Goal: Transaction & Acquisition: Purchase product/service

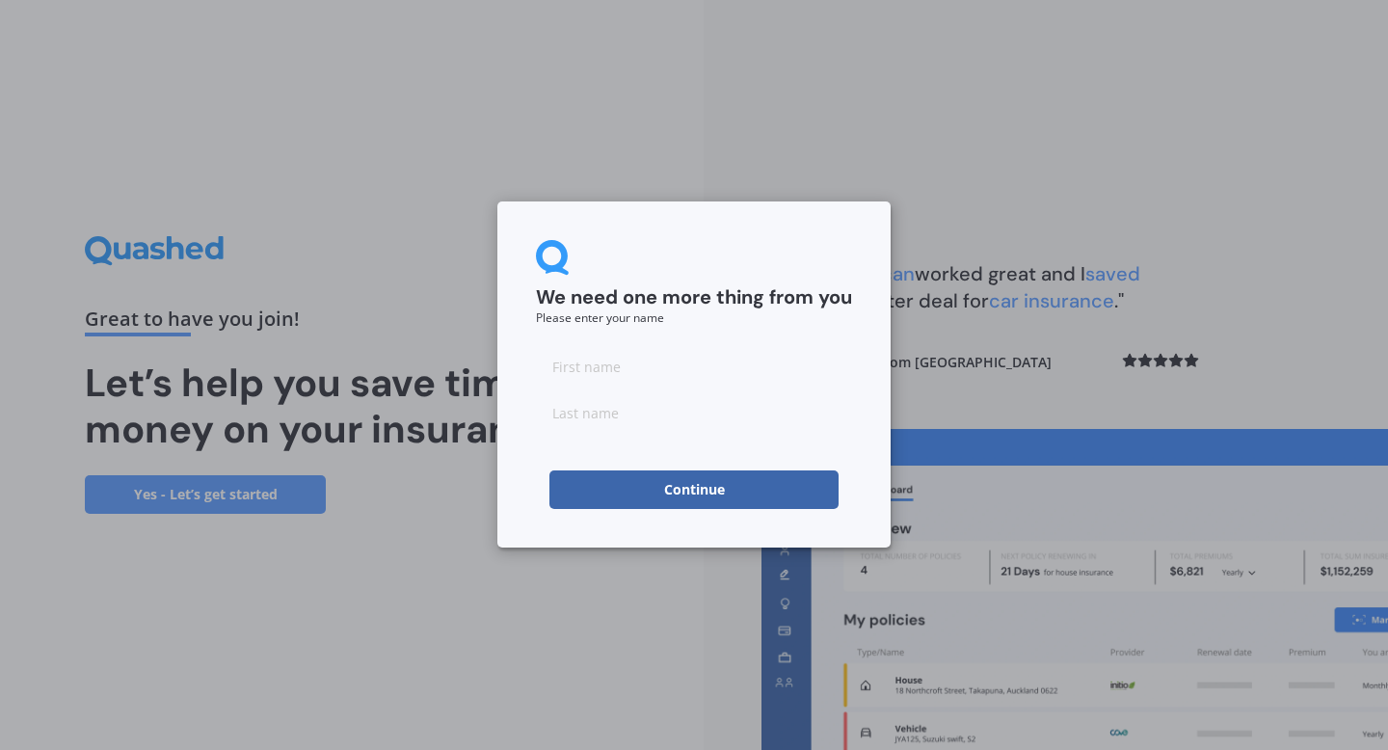
click at [717, 344] on form "We need one more thing from you Please enter your name Continue" at bounding box center [694, 374] width 316 height 269
click at [673, 365] on input at bounding box center [694, 366] width 316 height 39
type input "GALIYA"
type input "ISMAKOVA"
click at [757, 495] on button "Continue" at bounding box center [693, 489] width 289 height 39
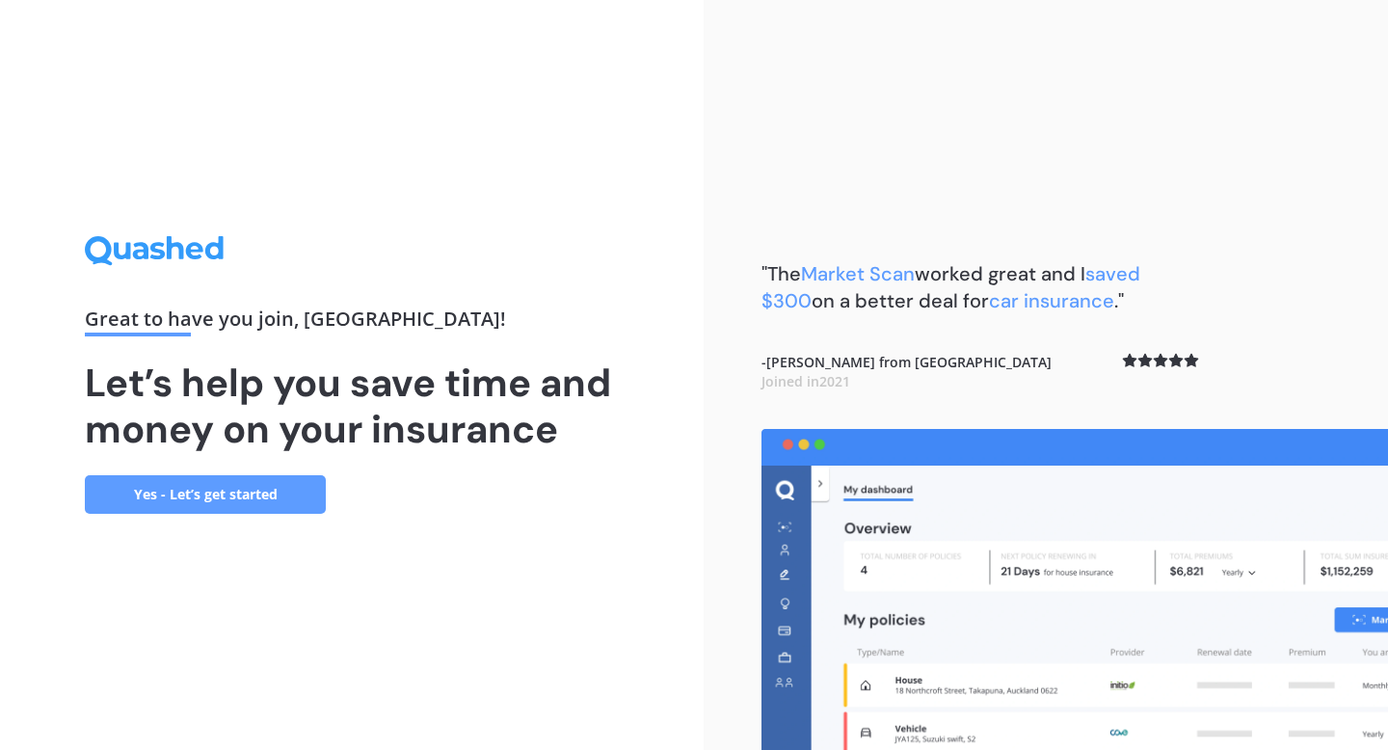
click at [266, 493] on link "Yes - Let’s get started" at bounding box center [205, 494] width 241 height 39
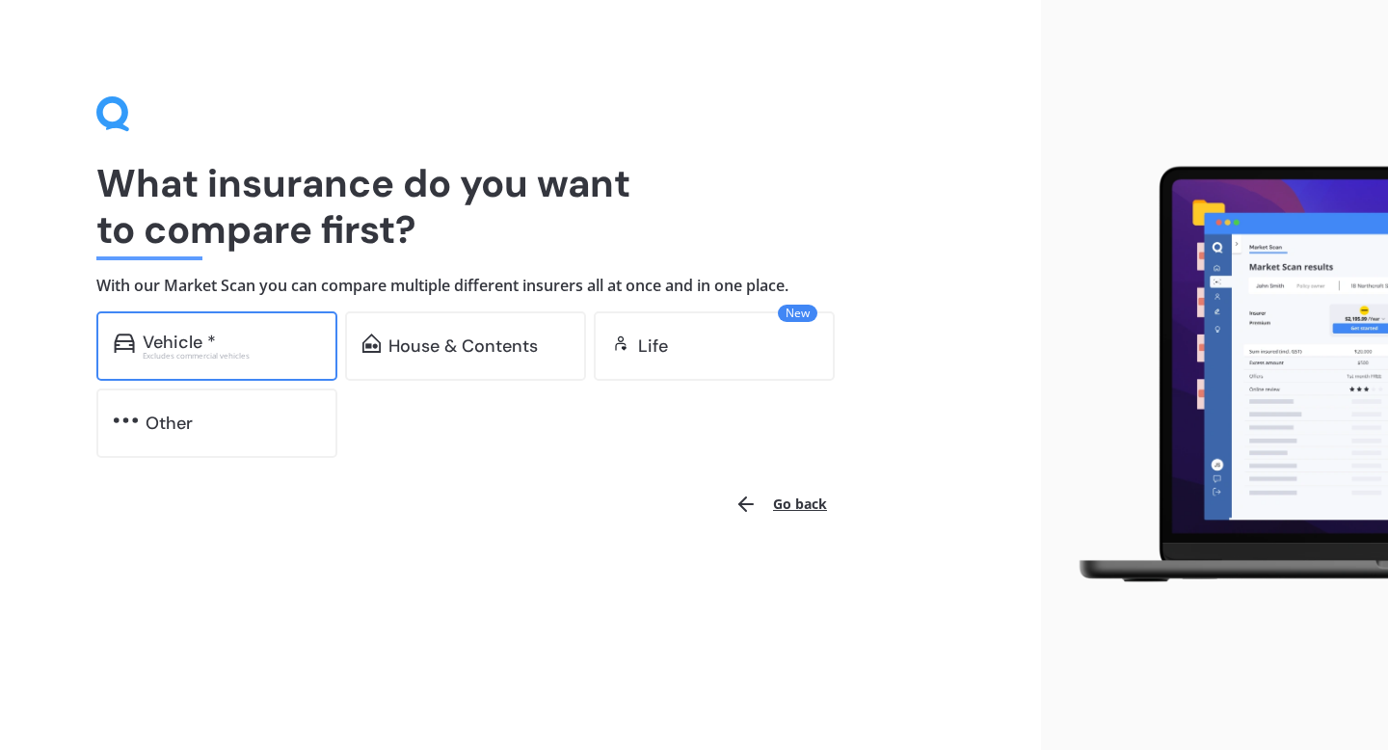
click at [172, 355] on div "Excludes commercial vehicles" at bounding box center [231, 356] width 177 height 8
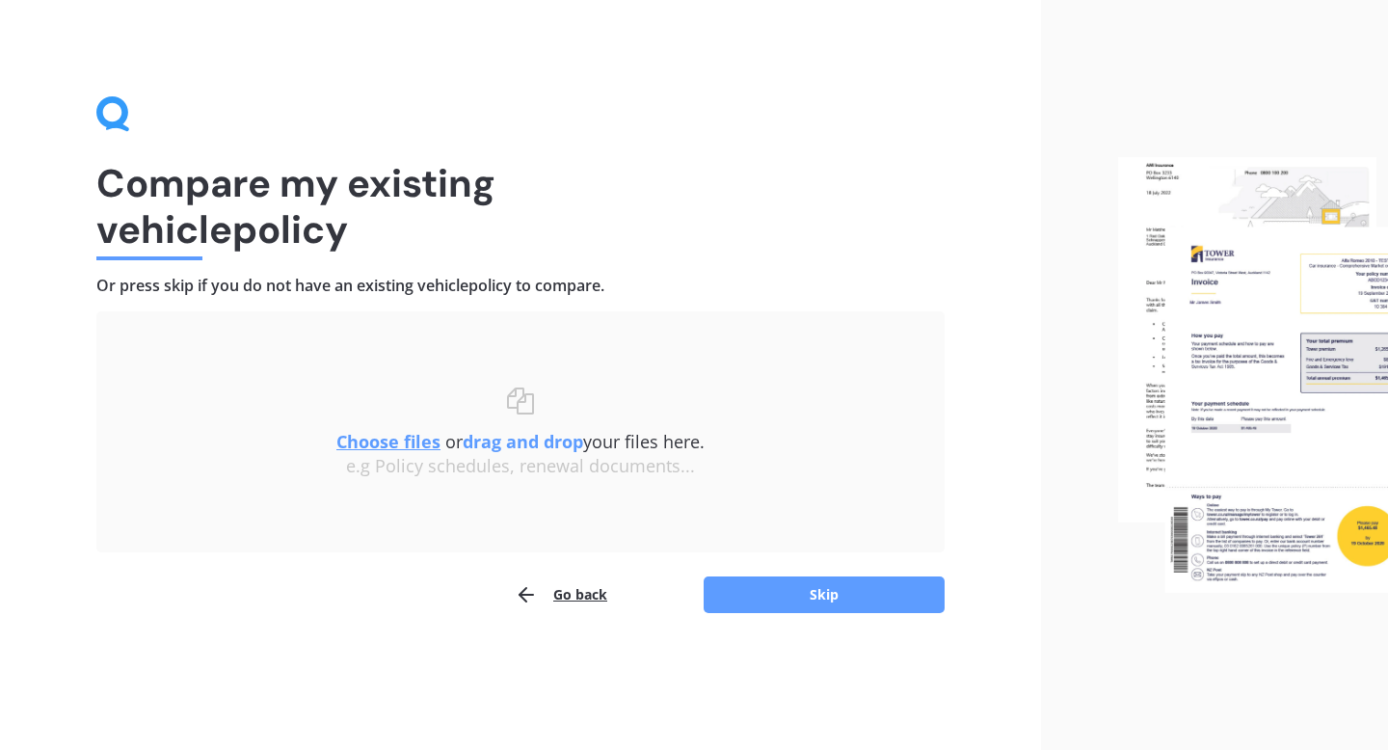
click at [534, 596] on icon "button" at bounding box center [526, 594] width 23 height 23
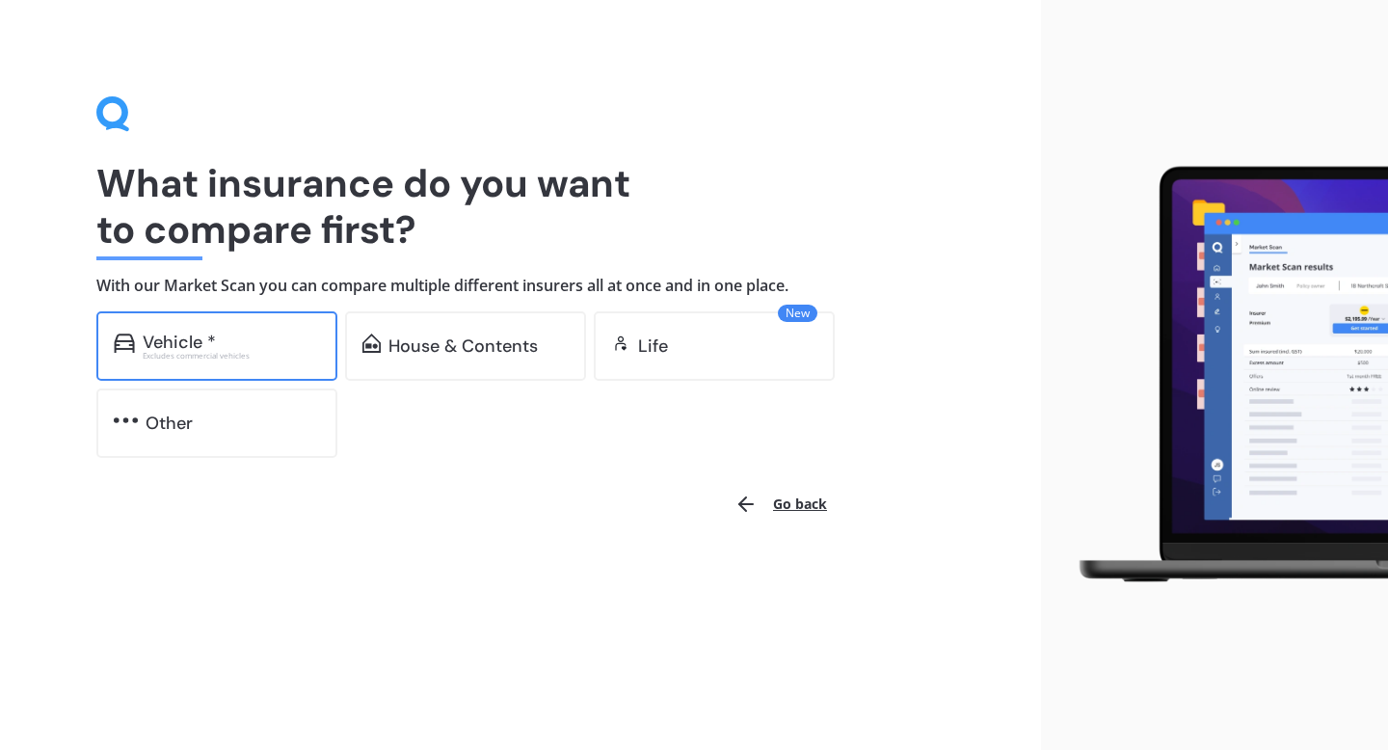
click at [262, 342] on div "Vehicle *" at bounding box center [231, 342] width 177 height 19
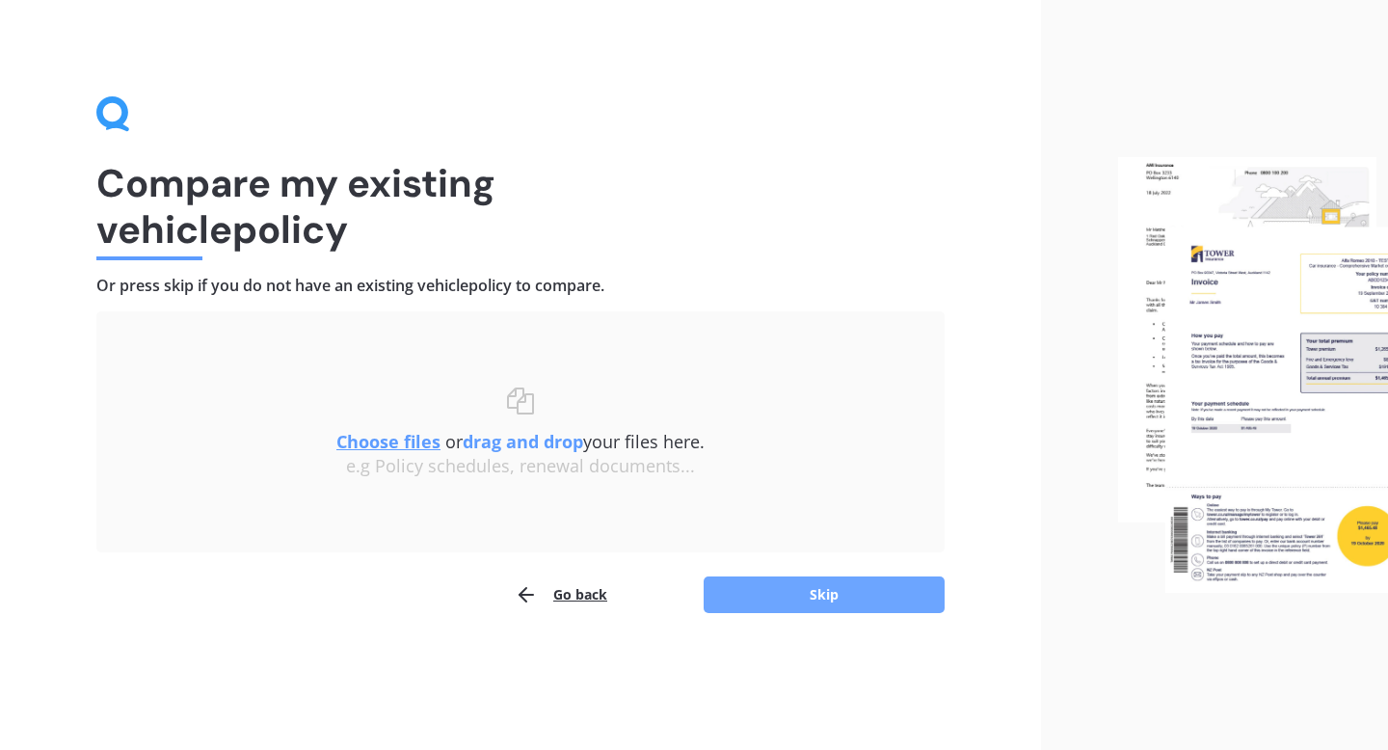
click at [837, 601] on button "Skip" at bounding box center [824, 594] width 241 height 37
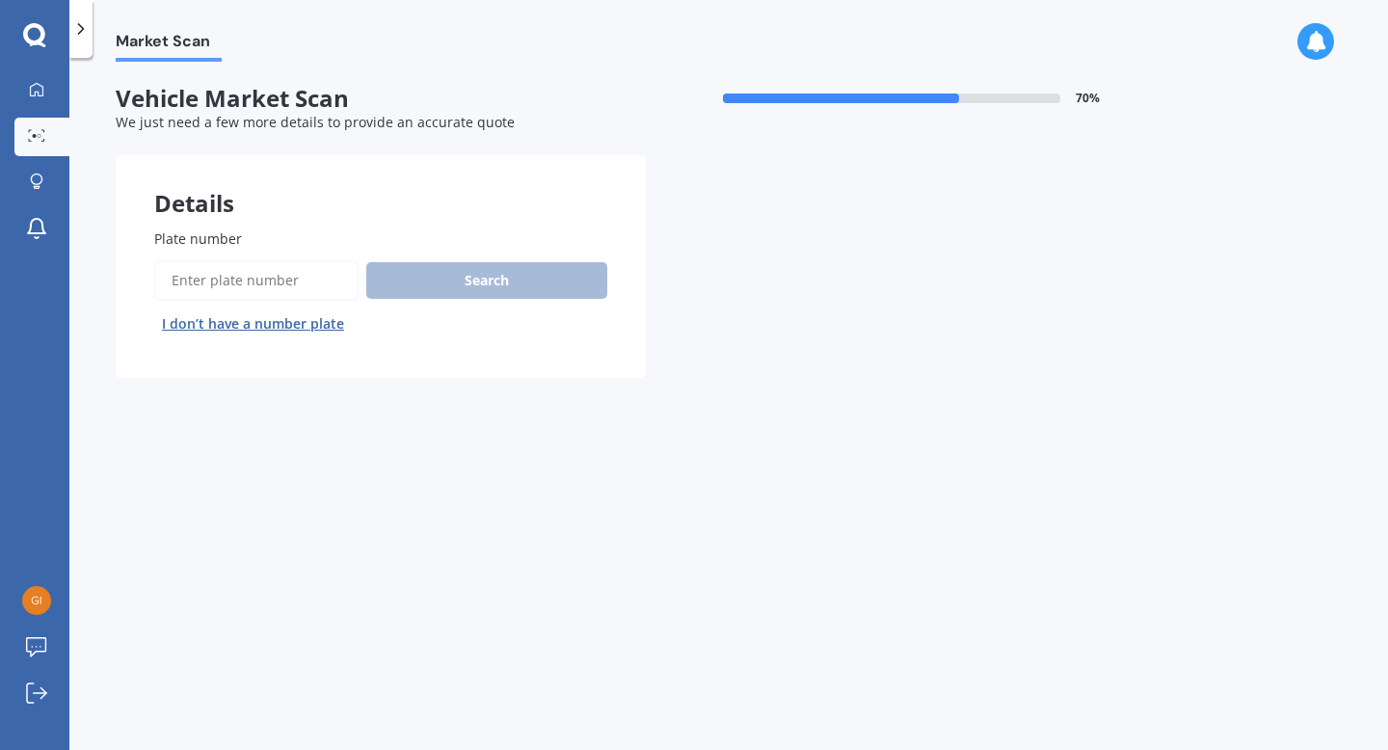
click at [208, 281] on input "Plate number" at bounding box center [256, 280] width 204 height 40
type input "NYB903"
click at [503, 284] on button "Search" at bounding box center [486, 280] width 241 height 37
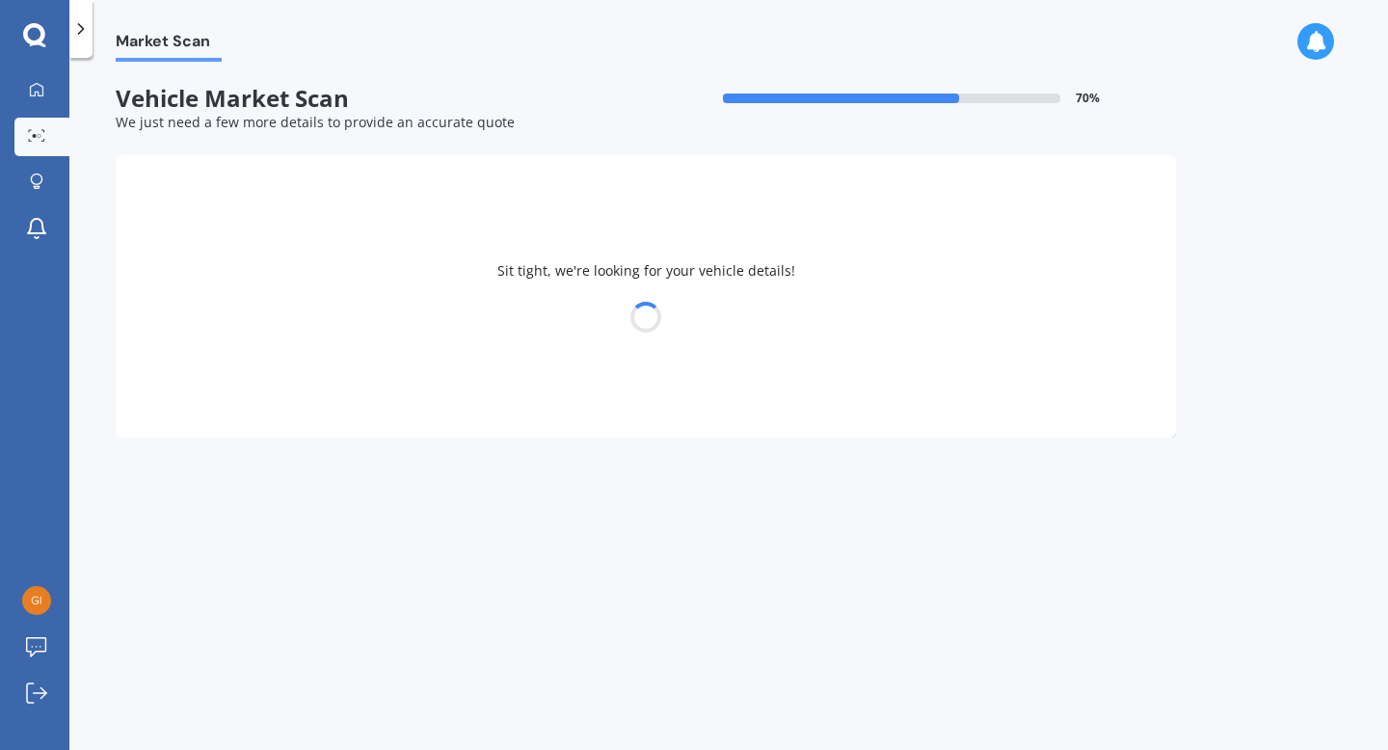
select select "SUZUKI"
select select "SWIFT"
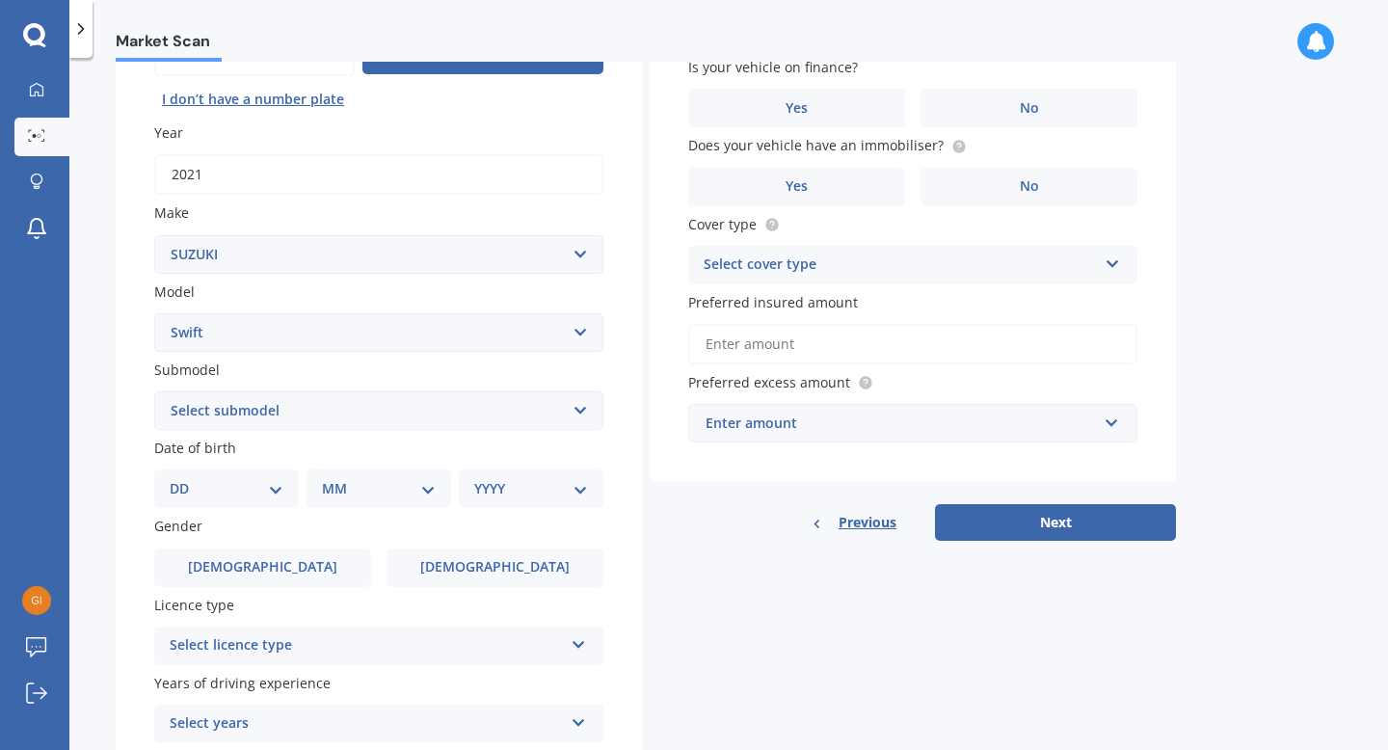
scroll to position [233, 0]
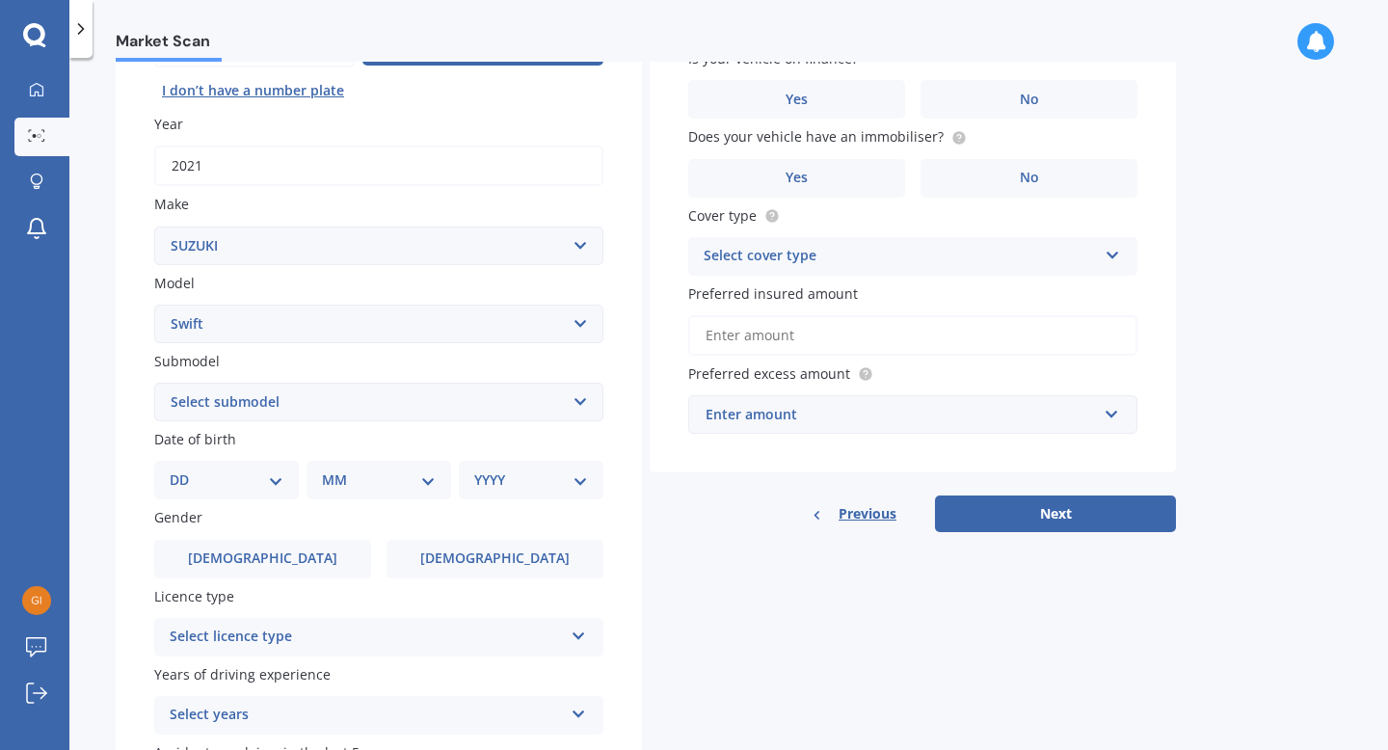
click at [580, 401] on select "Select submodel (All other) Cino Diesel Turbo GA GL GLX GO GP GS GTI LTD RS Hyb…" at bounding box center [378, 402] width 449 height 39
select select "RS HYBRID"
click at [154, 385] on select "Select submodel (All other) Cino Diesel Turbo GA GL GLX GO GP GS GTI LTD RS Hyb…" at bounding box center [378, 402] width 449 height 39
click at [243, 480] on select "DD 01 02 03 04 05 06 07 08 09 10 11 12 13 14 15 16 17 18 19 20 21 22 23 24 25 2…" at bounding box center [227, 479] width 114 height 21
select select "25"
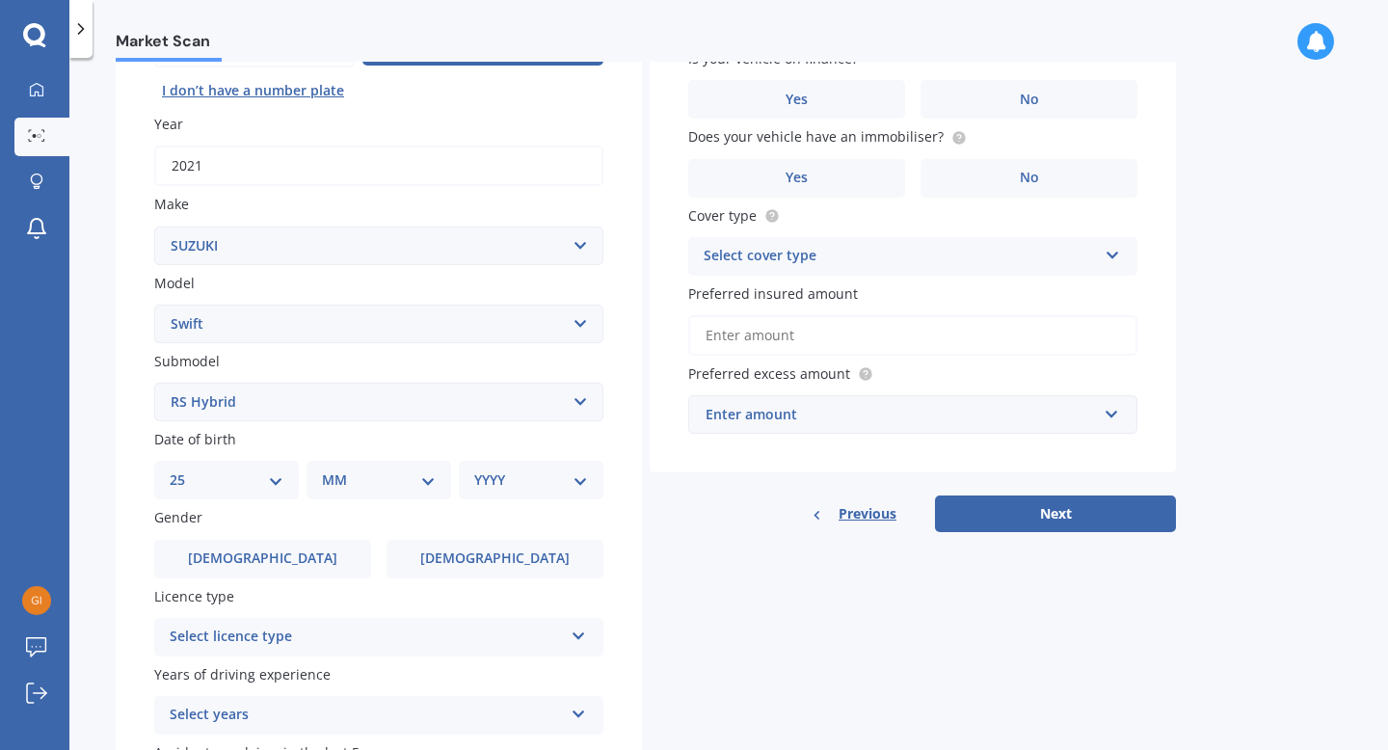
click at [185, 471] on select "DD 01 02 03 04 05 06 07 08 09 10 11 12 13 14 15 16 17 18 19 20 21 22 23 24 25 2…" at bounding box center [227, 479] width 114 height 21
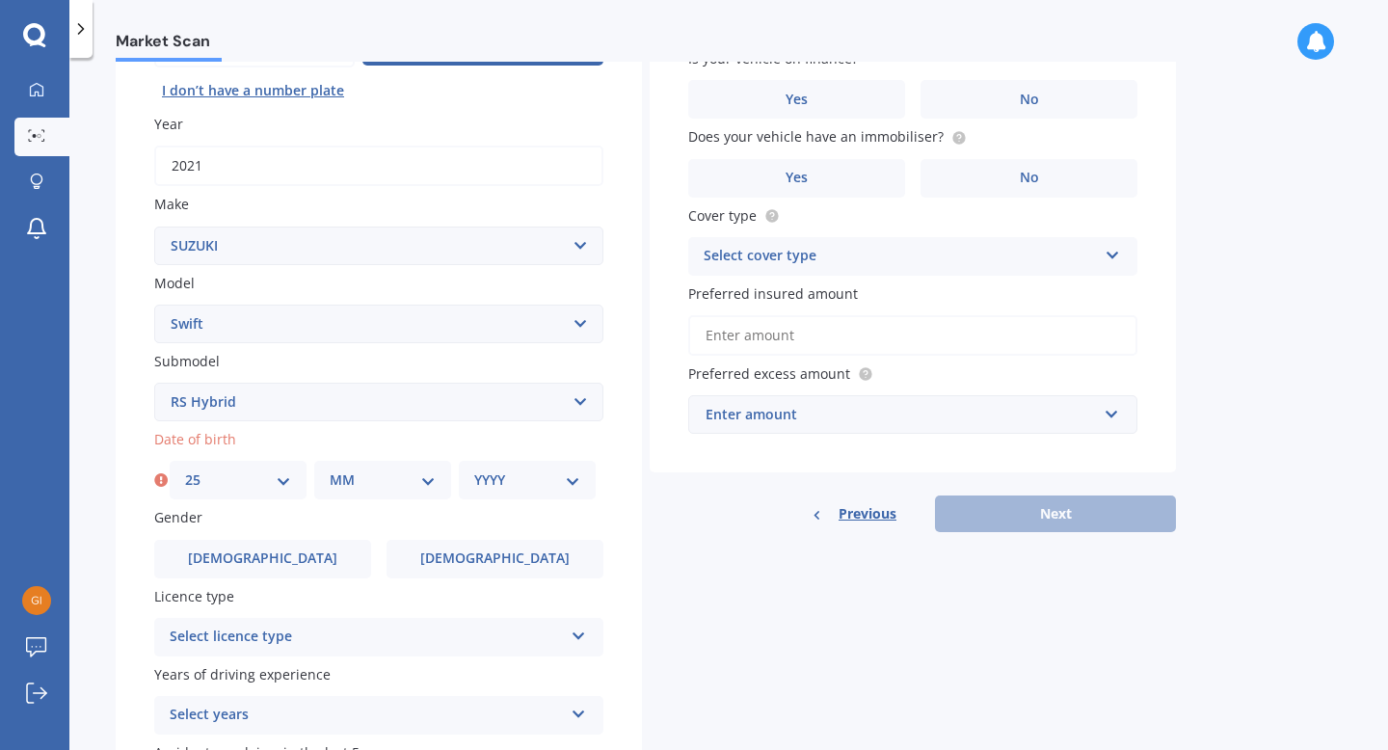
click at [353, 483] on select "MM 01 02 03 04 05 06 07 08 09 10 11 12" at bounding box center [383, 479] width 106 height 21
select select "07"
click at [330, 471] on select "MM 01 02 03 04 05 06 07 08 09 10 11 12" at bounding box center [383, 479] width 106 height 21
click at [492, 480] on select "YYYY 2025 2024 2023 2022 2021 2020 2019 2018 2017 2016 2015 2014 2013 2012 2011…" at bounding box center [527, 479] width 106 height 21
click at [474, 471] on select "YYYY 2025 2024 2023 2022 2021 2020 2019 2018 2017 2016 2015 2014 2013 2012 2011…" at bounding box center [527, 479] width 106 height 21
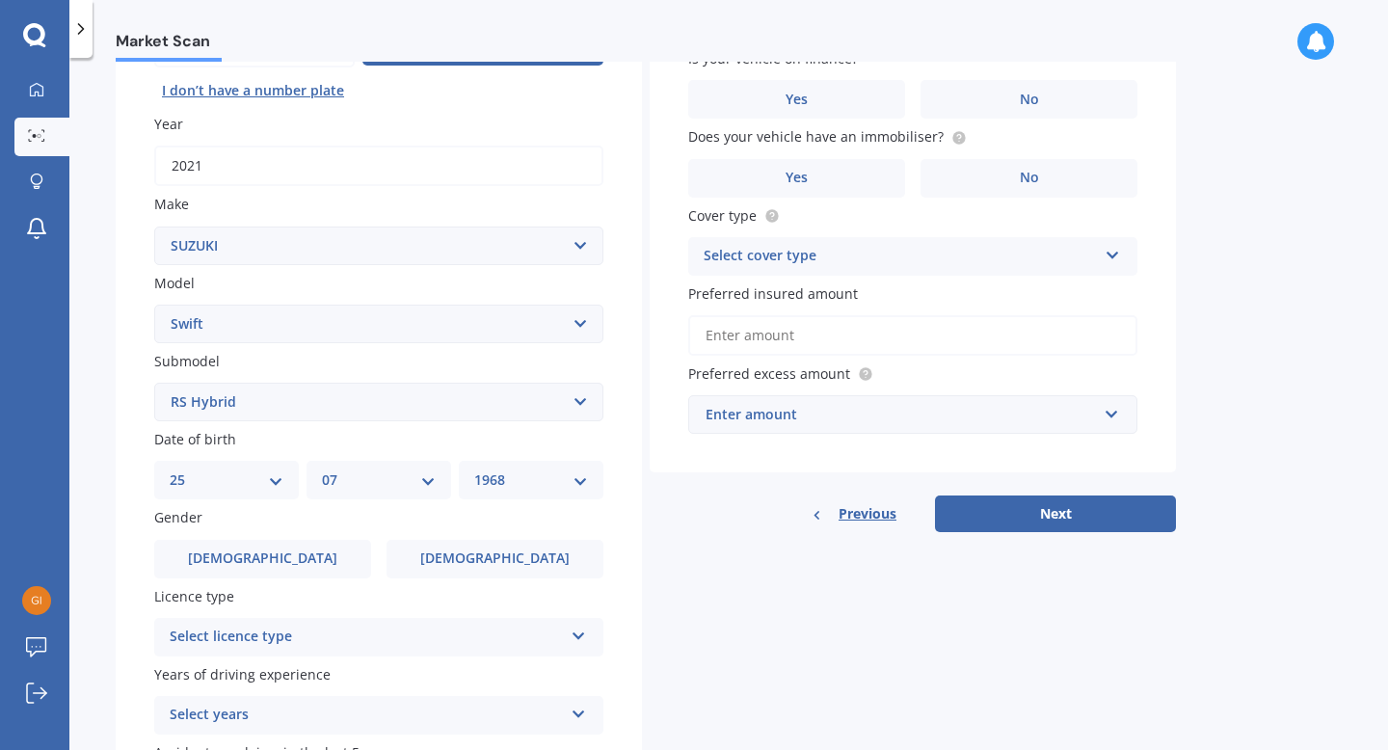
click at [519, 477] on select "YYYY 2025 2024 2023 2022 2021 2020 2019 2018 2017 2016 2015 2014 2013 2012 2011…" at bounding box center [531, 479] width 114 height 21
select select "1969"
click at [474, 471] on select "YYYY 2025 2024 2023 2022 2021 2020 2019 2018 2017 2016 2015 2014 2013 2012 2011…" at bounding box center [531, 479] width 114 height 21
click at [492, 582] on div "Plate number Search I don’t have a number plate Year [DATE] Make Select make AC…" at bounding box center [379, 404] width 526 height 895
click at [498, 559] on span "[DEMOGRAPHIC_DATA]" at bounding box center [494, 558] width 153 height 16
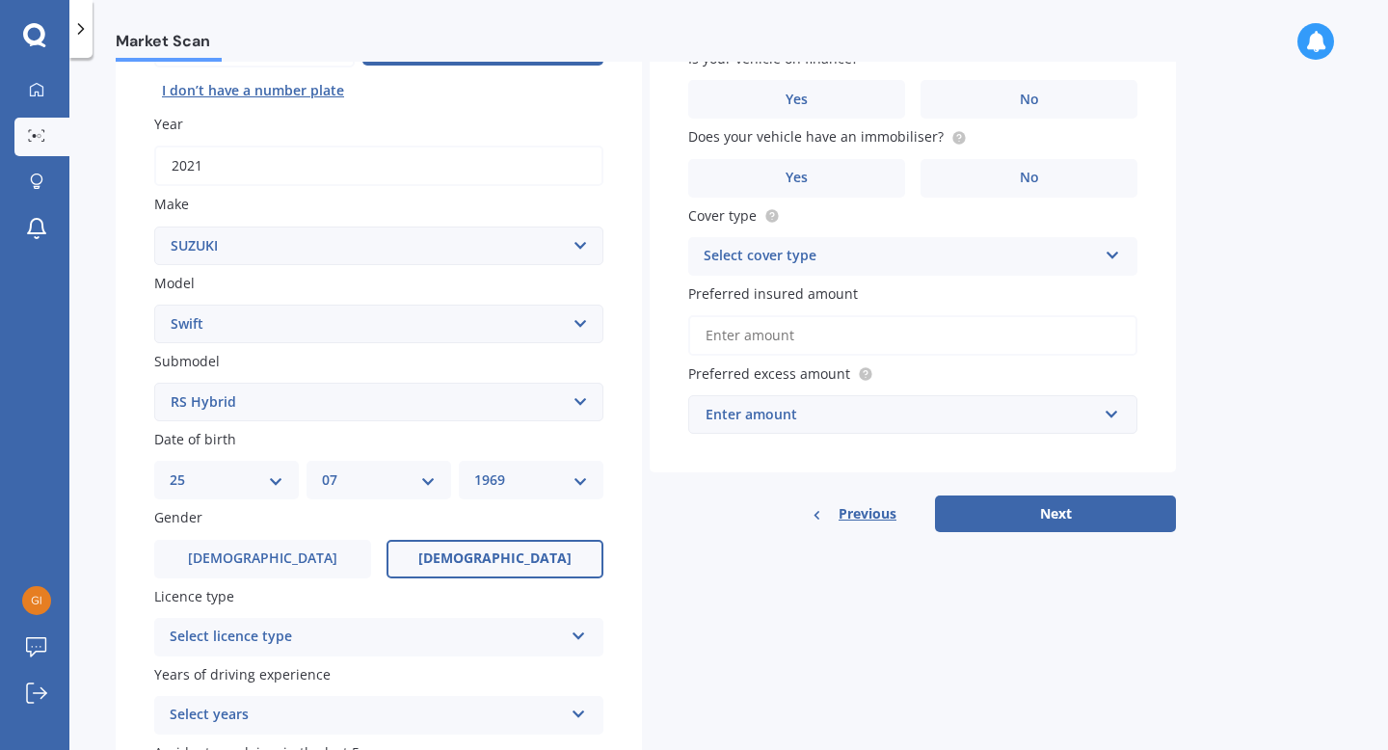
click at [0, 0] on input "[DEMOGRAPHIC_DATA]" at bounding box center [0, 0] width 0 height 0
click at [583, 638] on icon at bounding box center [579, 632] width 16 height 13
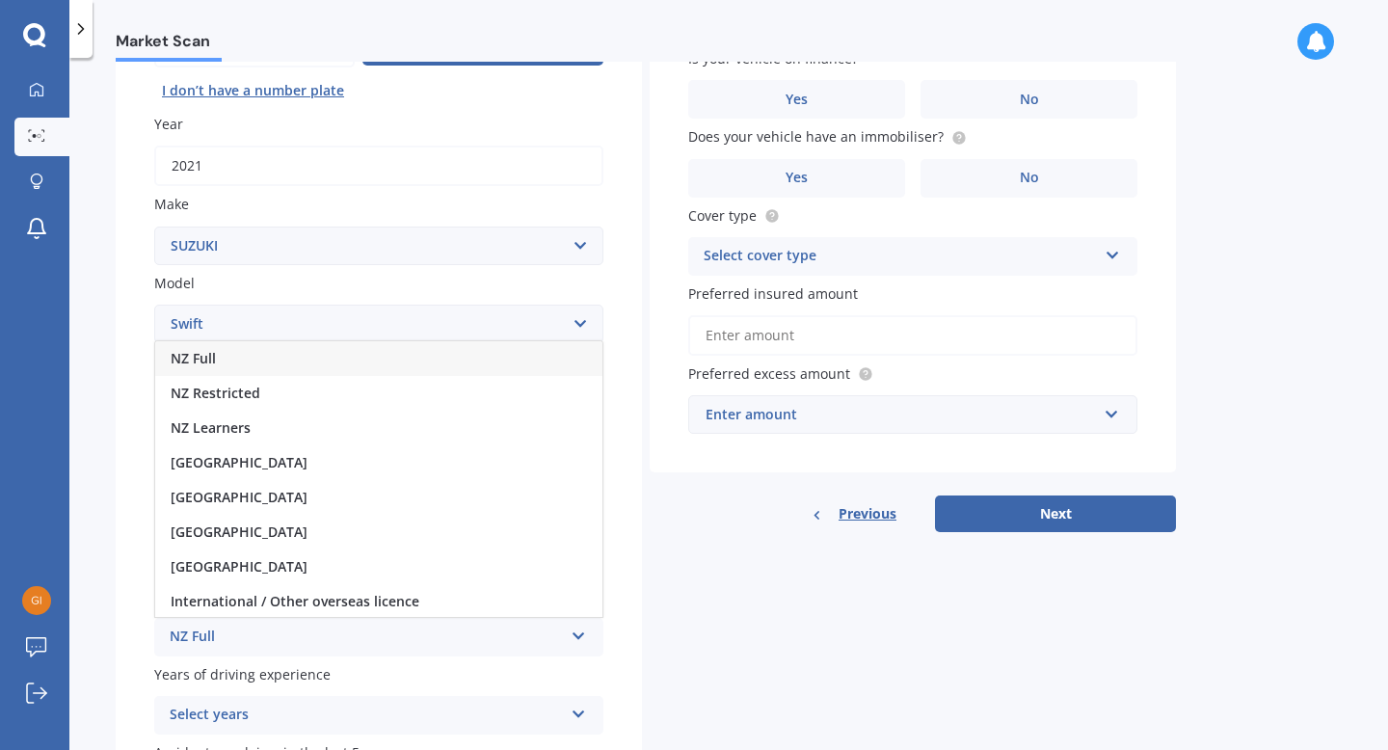
click at [583, 637] on icon at bounding box center [579, 632] width 16 height 13
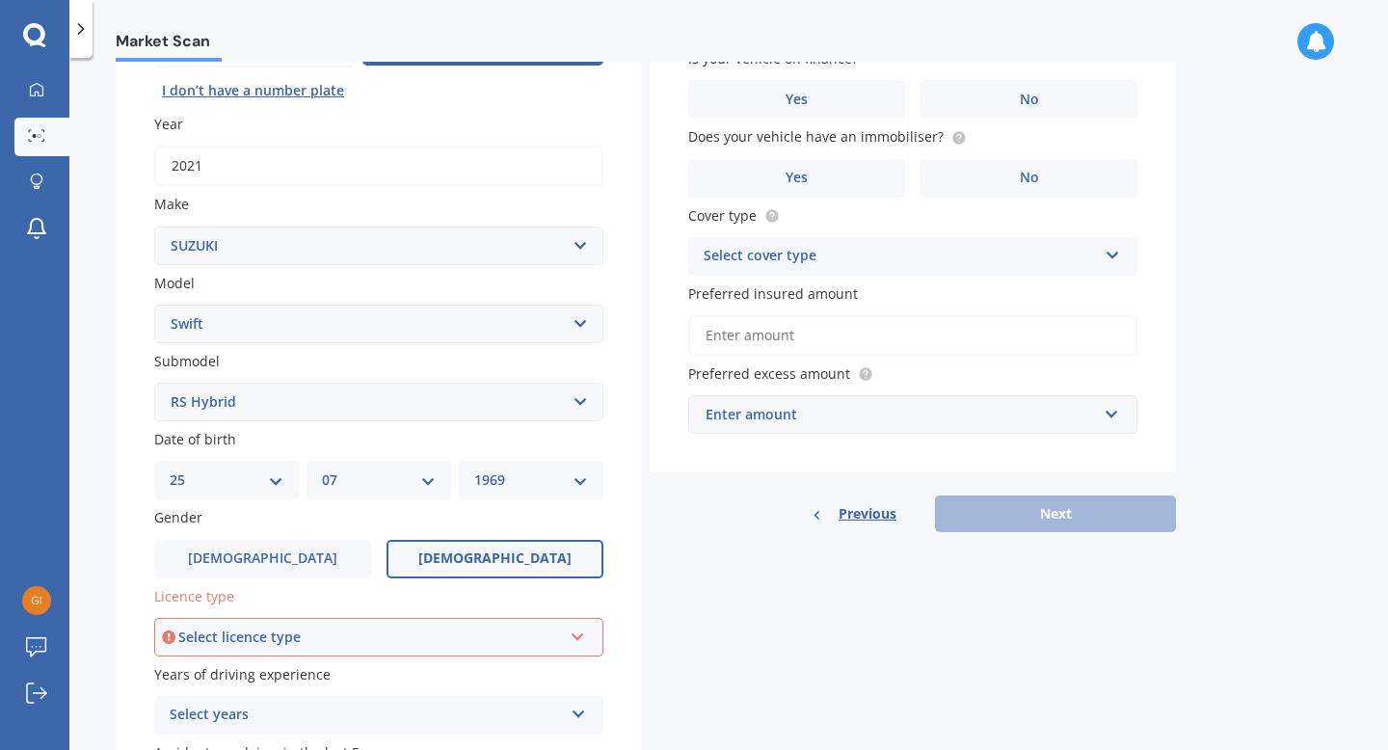
click at [583, 633] on icon at bounding box center [578, 632] width 16 height 13
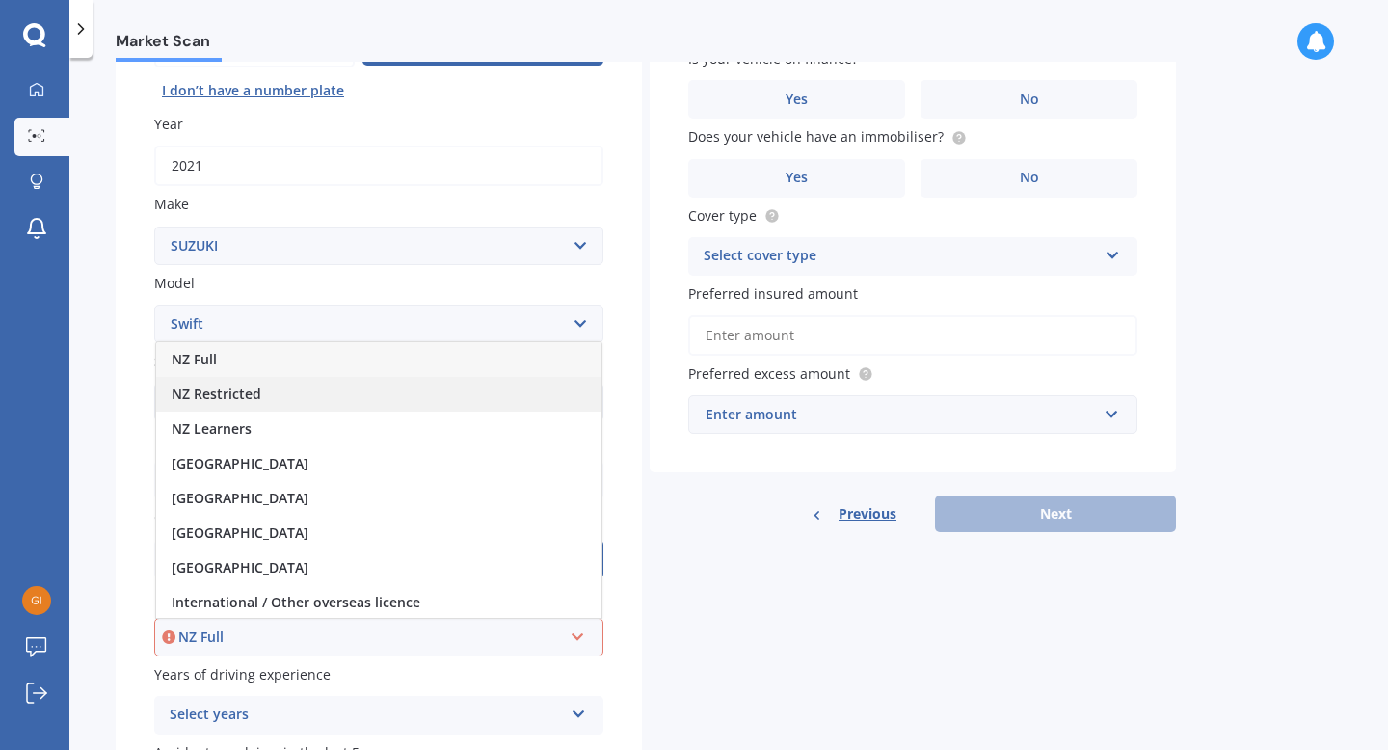
click at [291, 396] on div "NZ Restricted" at bounding box center [378, 394] width 445 height 35
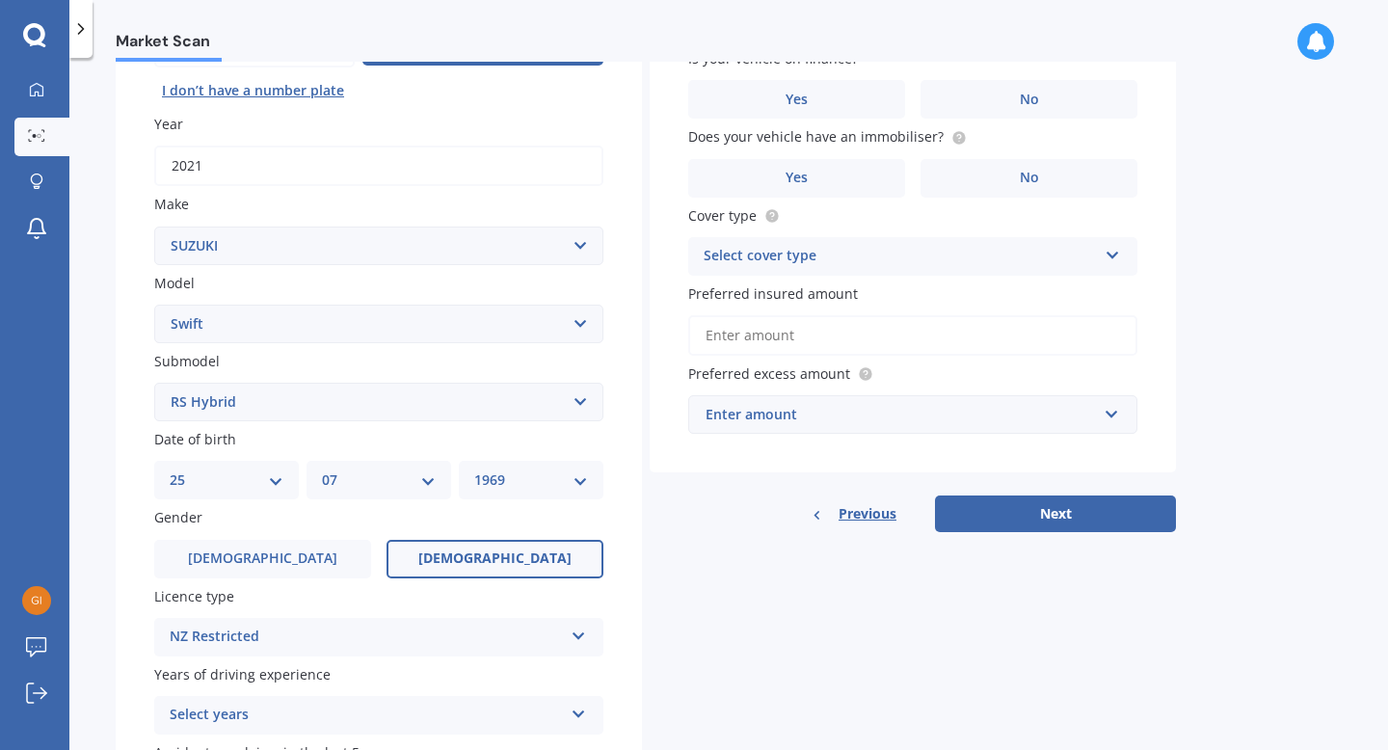
click at [575, 633] on icon at bounding box center [579, 632] width 16 height 13
click at [988, 671] on div "Details Plate number Search I don’t have a number plate Year [DATE] Make Select…" at bounding box center [646, 387] width 1060 height 930
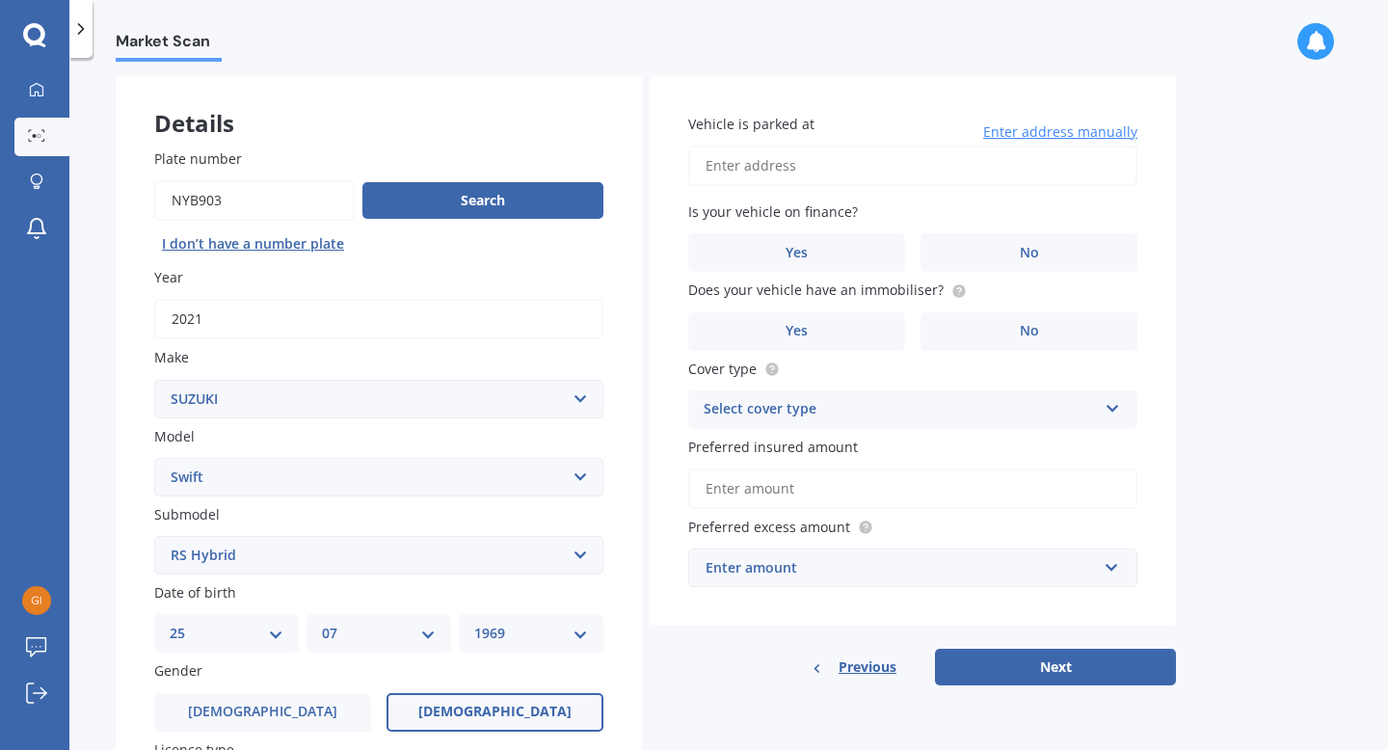
scroll to position [77, 0]
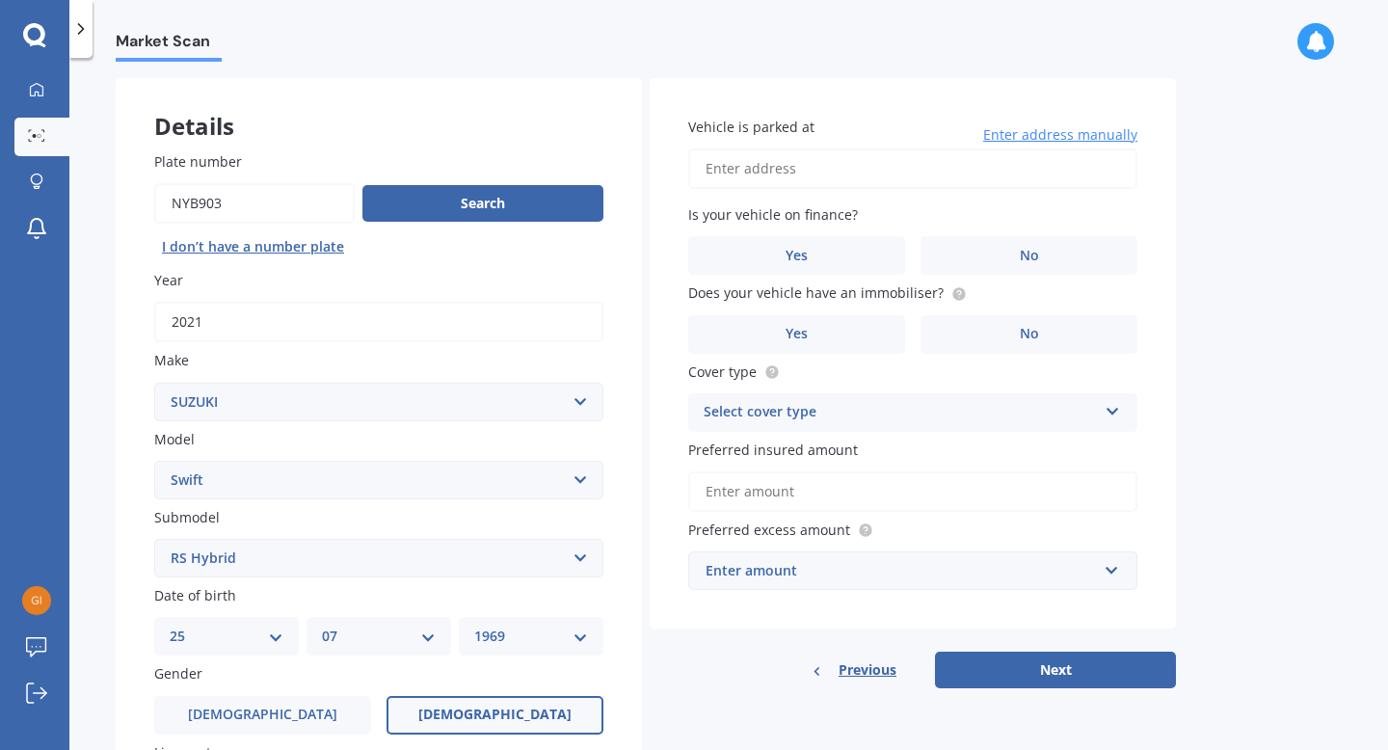
click at [850, 175] on input "Vehicle is parked at" at bounding box center [912, 168] width 449 height 40
type input "[STREET_ADDRESS]"
click at [1024, 263] on span "No" at bounding box center [1029, 256] width 19 height 16
click at [0, 0] on input "No" at bounding box center [0, 0] width 0 height 0
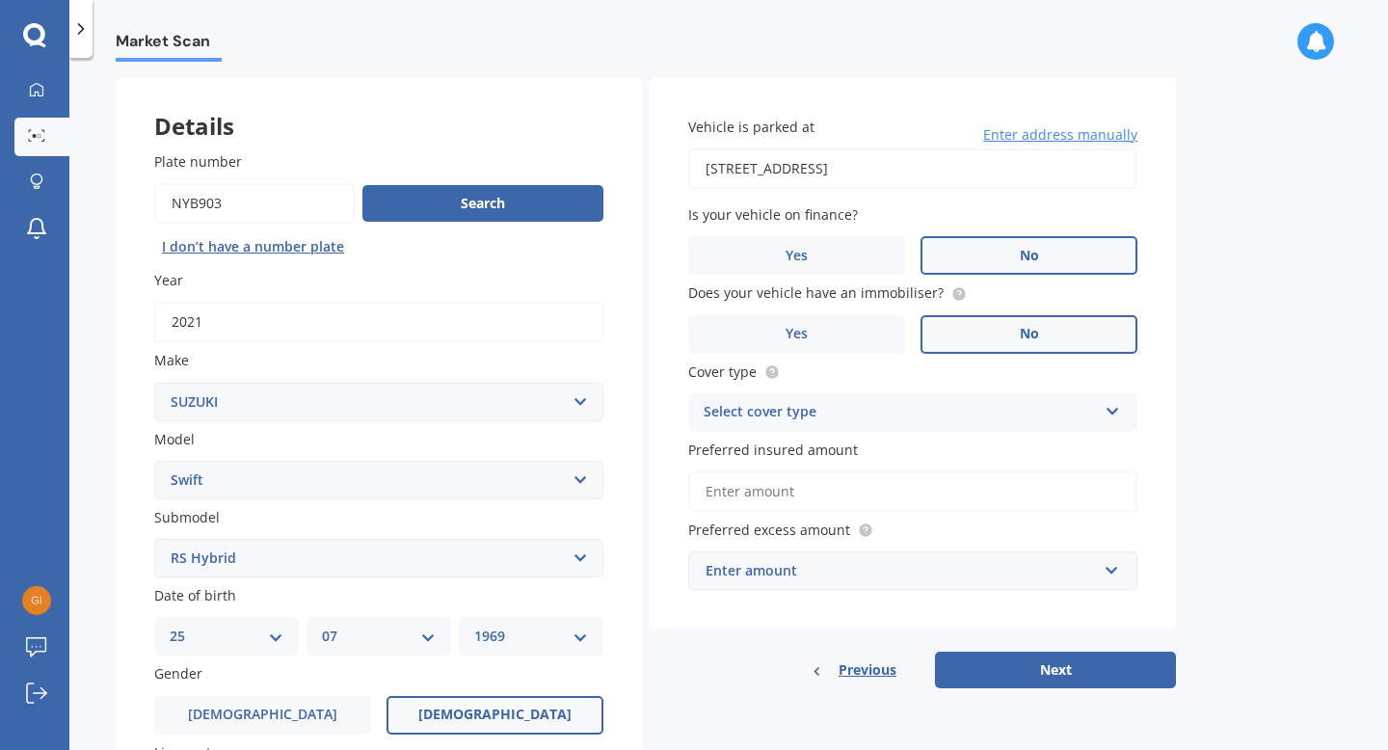
click at [1050, 332] on label "No" at bounding box center [1028, 334] width 217 height 39
click at [0, 0] on input "No" at bounding box center [0, 0] width 0 height 0
click at [1099, 416] on div "Select cover type Comprehensive Third Party, Fire & Theft Third Party" at bounding box center [912, 412] width 449 height 39
click at [1057, 453] on div "Comprehensive" at bounding box center [912, 450] width 447 height 35
click at [854, 501] on input "Preferred insured amount" at bounding box center [912, 491] width 449 height 40
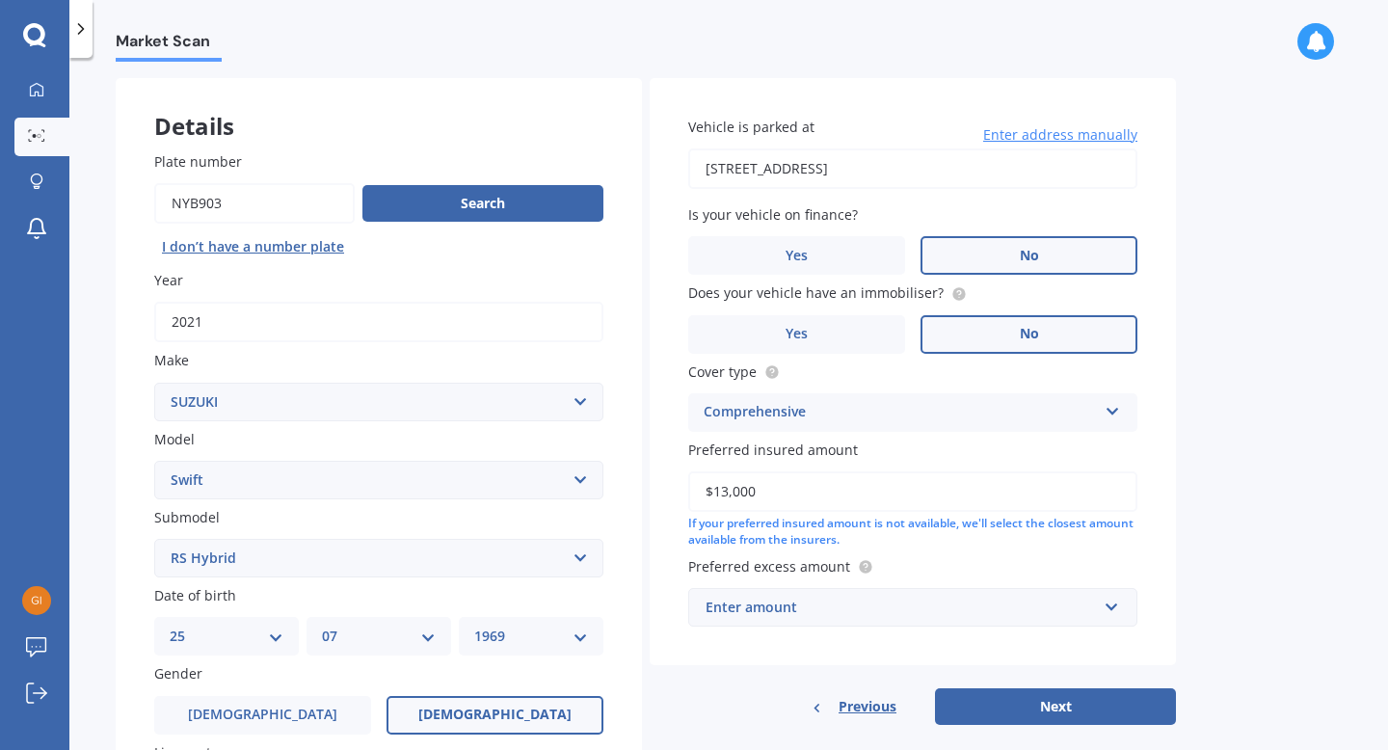
type input "$13,000"
click at [1351, 546] on div "Market Scan Vehicle Market Scan 70 % We just need a few more details to provide…" at bounding box center [728, 408] width 1318 height 692
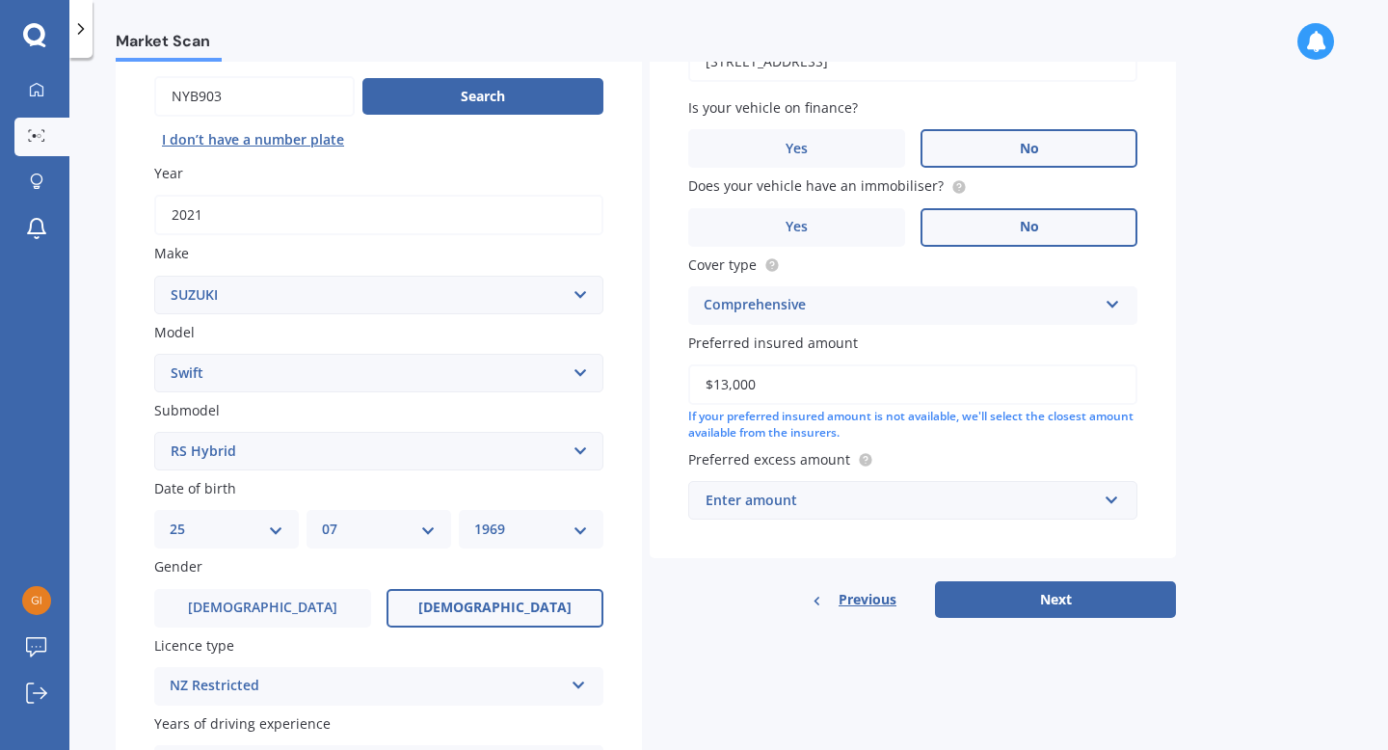
scroll to position [183, 0]
click at [1029, 511] on div "Enter amount" at bounding box center [900, 501] width 391 height 21
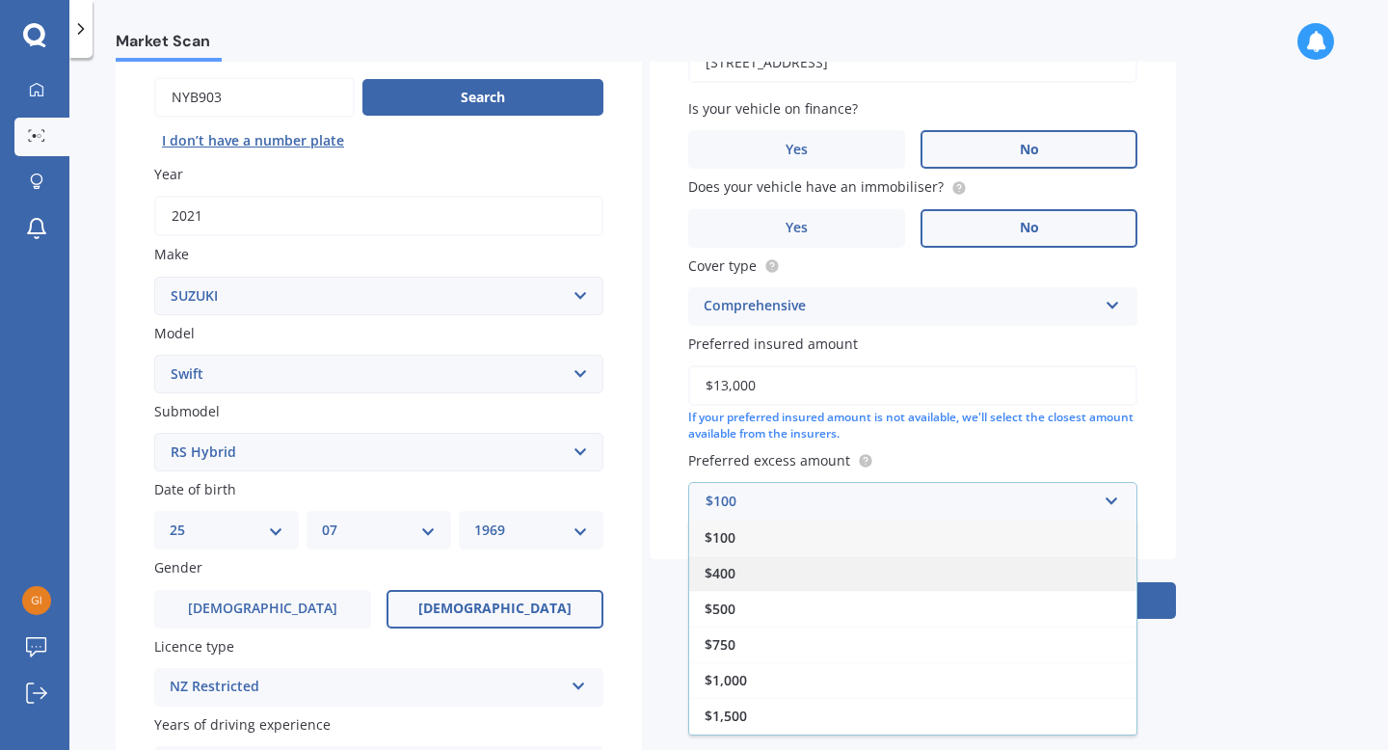
click at [869, 576] on div "$400" at bounding box center [912, 573] width 447 height 36
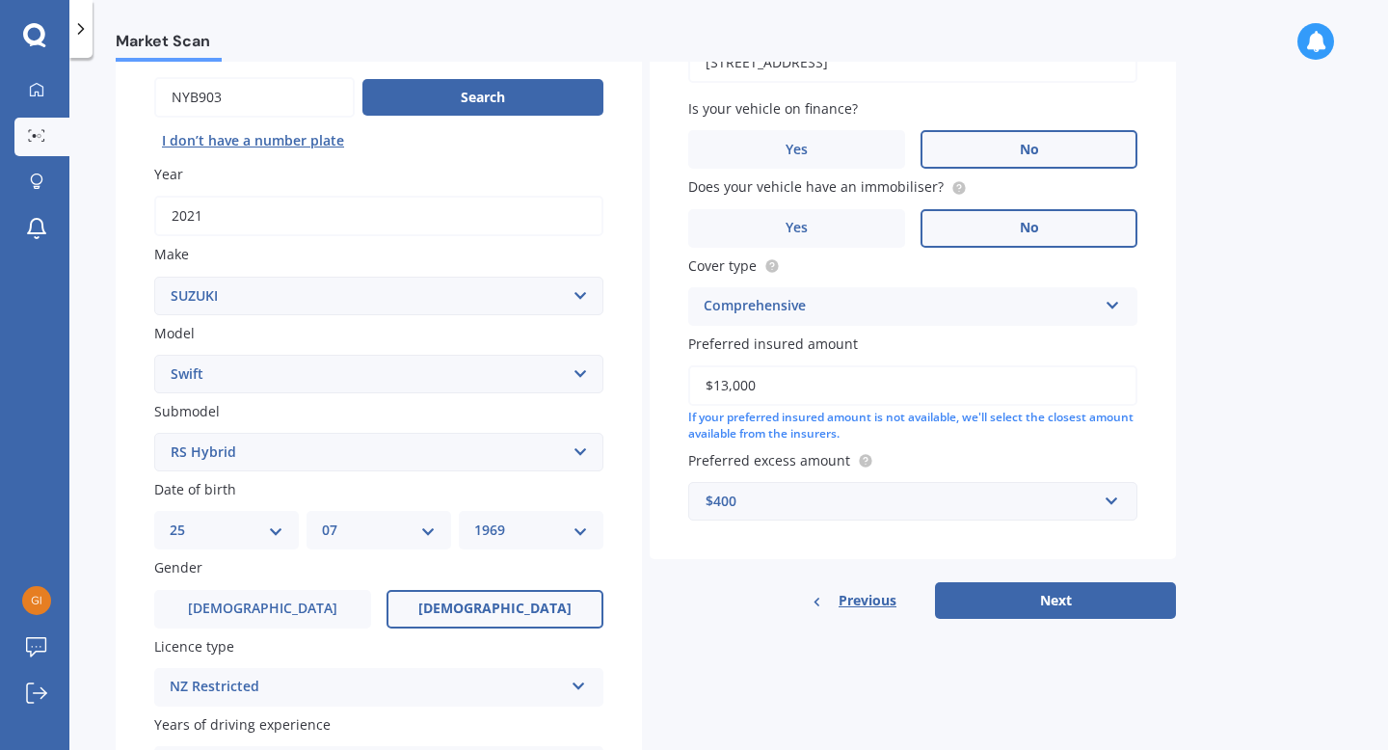
drag, startPoint x: 1387, startPoint y: 502, endPoint x: 1381, endPoint y: 579, distance: 77.3
click at [1381, 583] on div "Market Scan Vehicle Market Scan 70 % We just need a few more details to provide…" at bounding box center [728, 408] width 1318 height 692
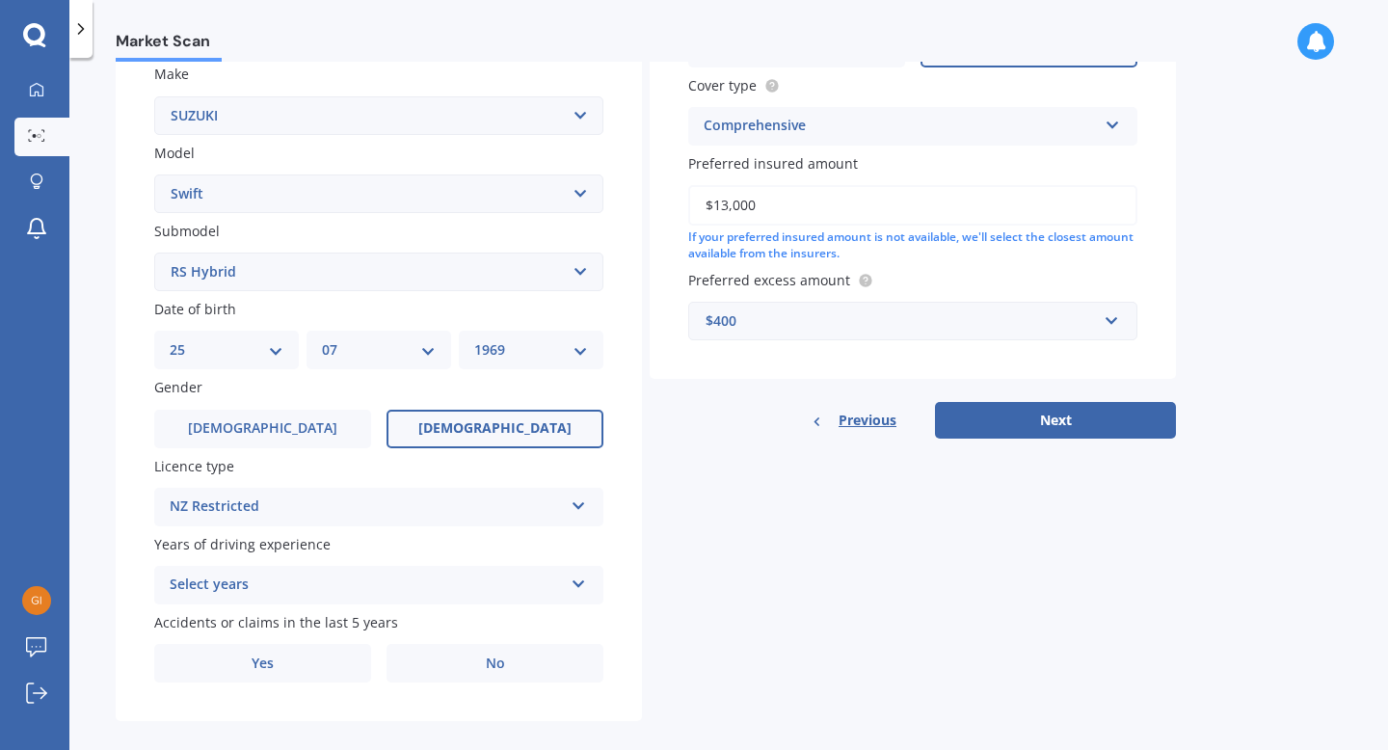
scroll to position [362, 0]
click at [505, 598] on div "Select years" at bounding box center [366, 585] width 393 height 23
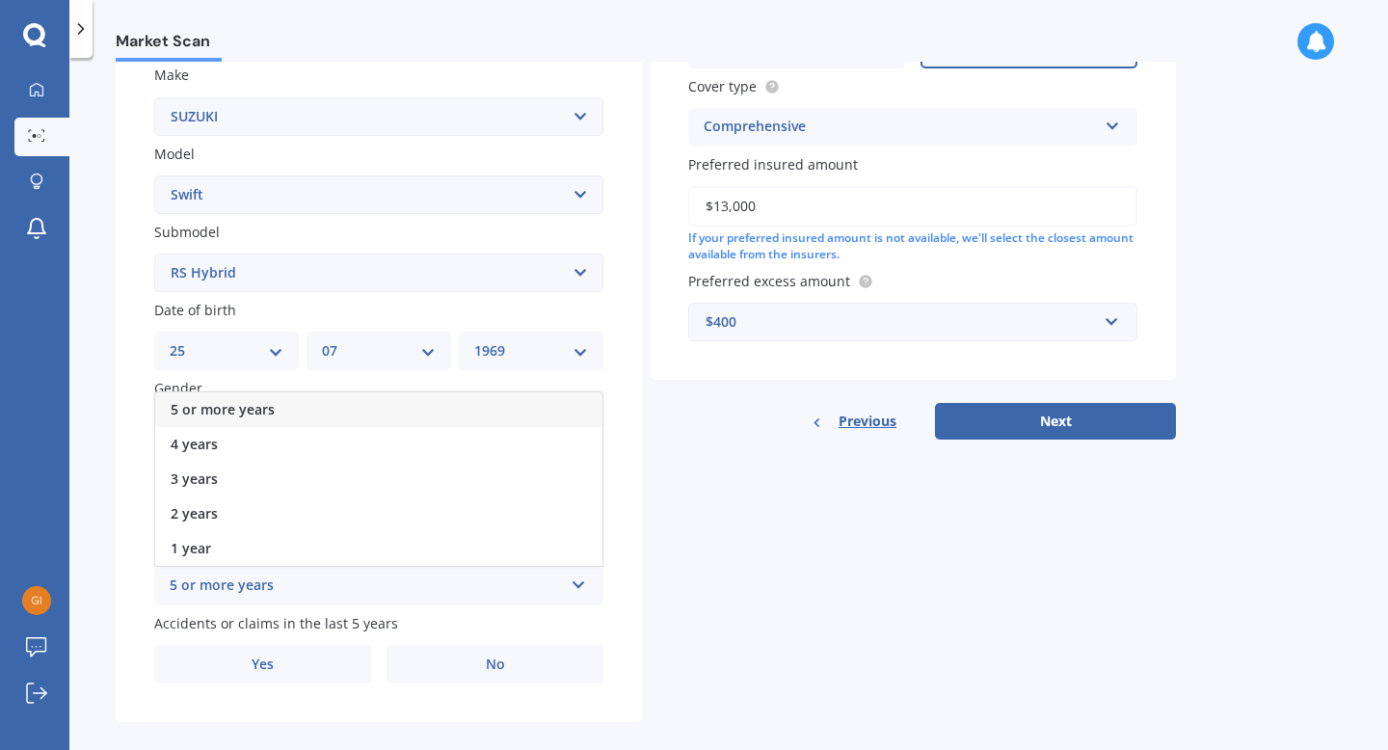
click at [505, 598] on div "5 or more years" at bounding box center [366, 585] width 393 height 23
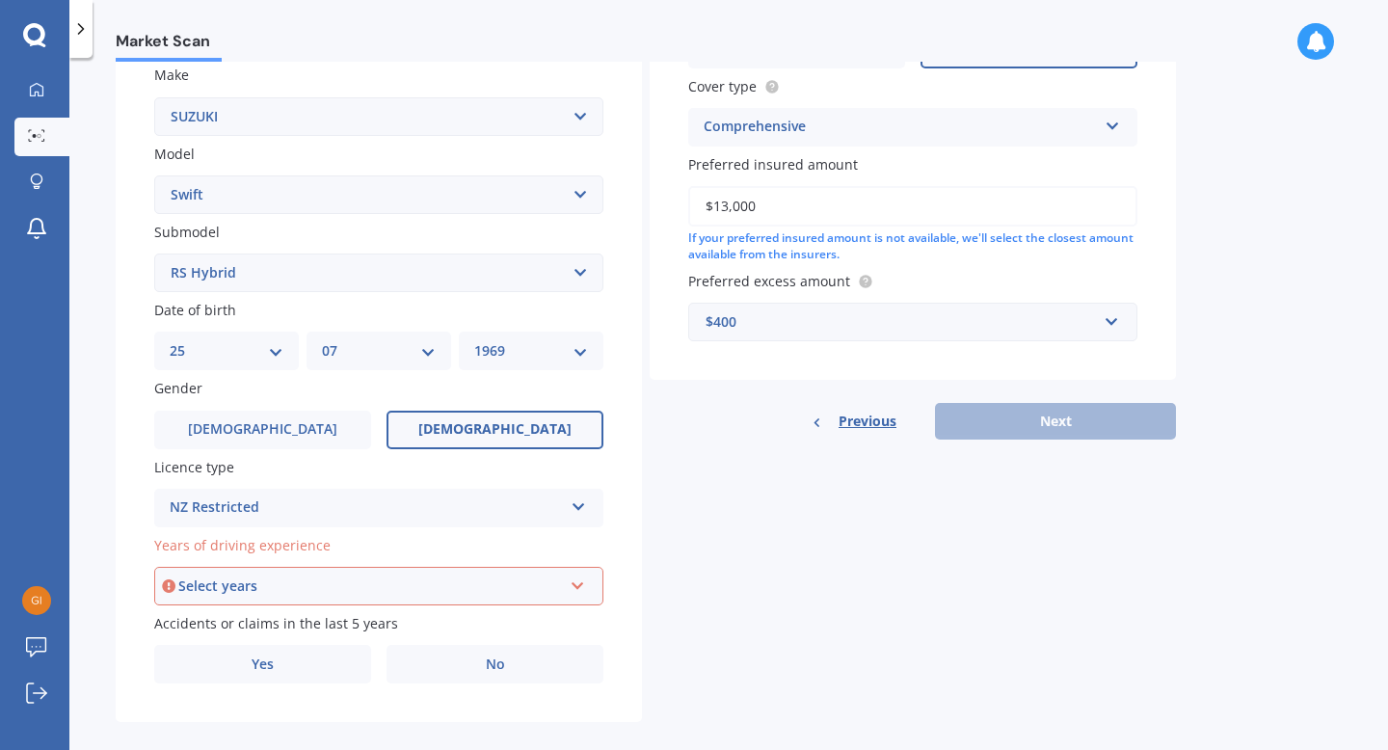
click at [484, 597] on div "Select years" at bounding box center [370, 585] width 384 height 21
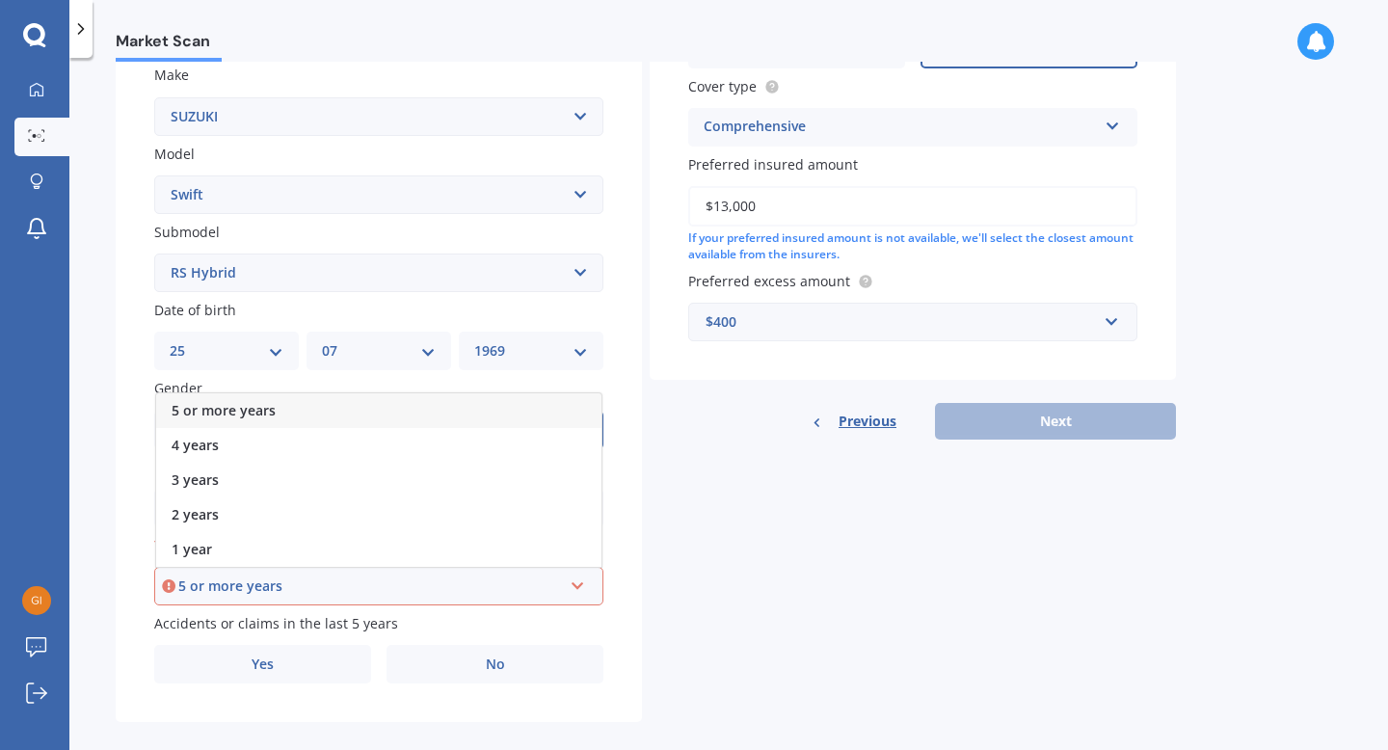
click at [413, 587] on div "5 or more years" at bounding box center [370, 585] width 384 height 21
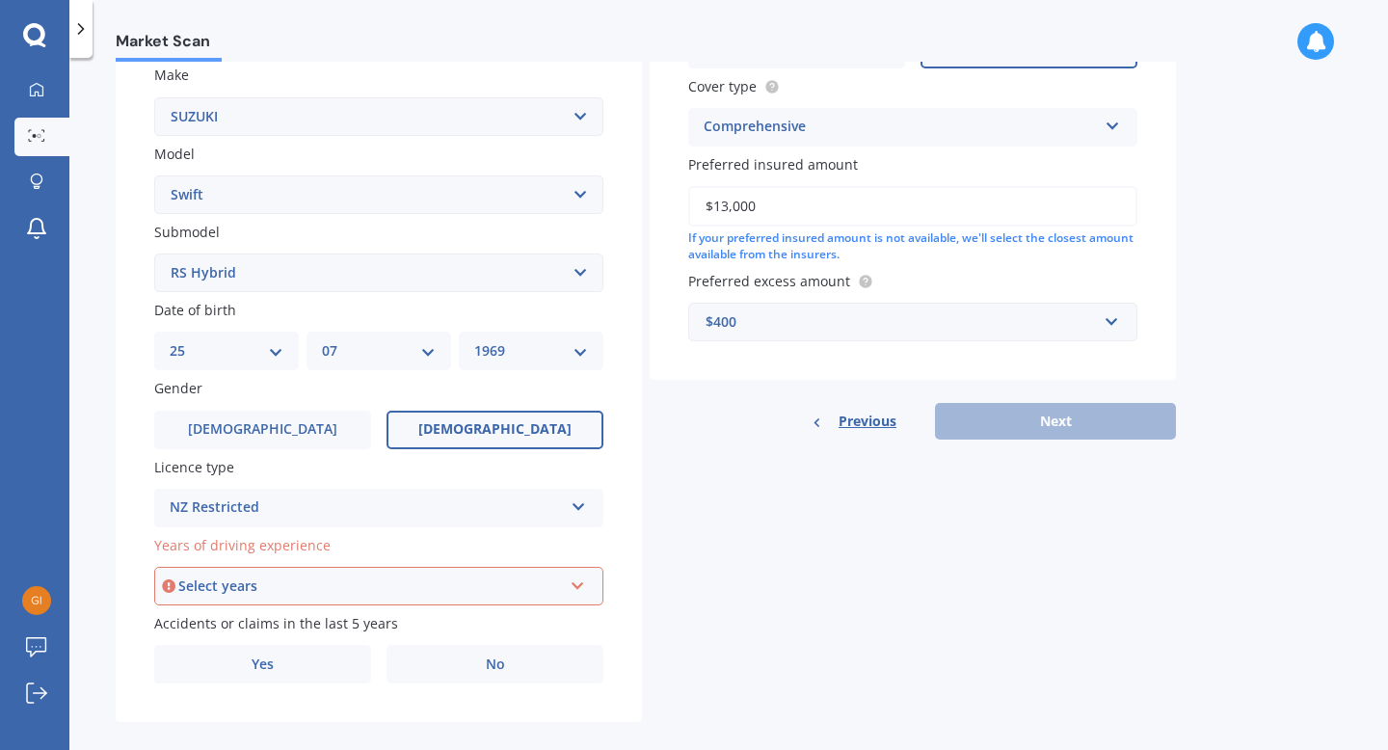
click at [516, 591] on div "Select years" at bounding box center [370, 585] width 384 height 21
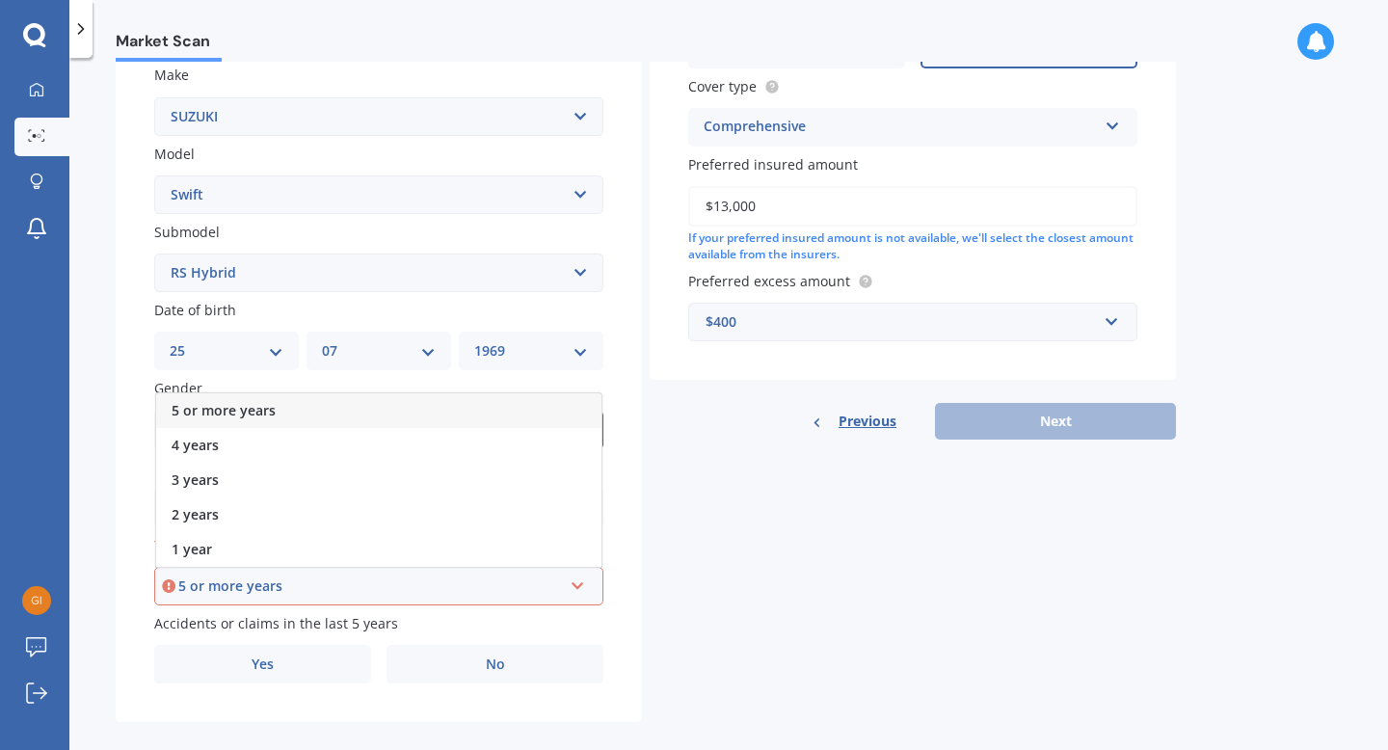
click at [207, 587] on div "5 or more years" at bounding box center [370, 585] width 384 height 21
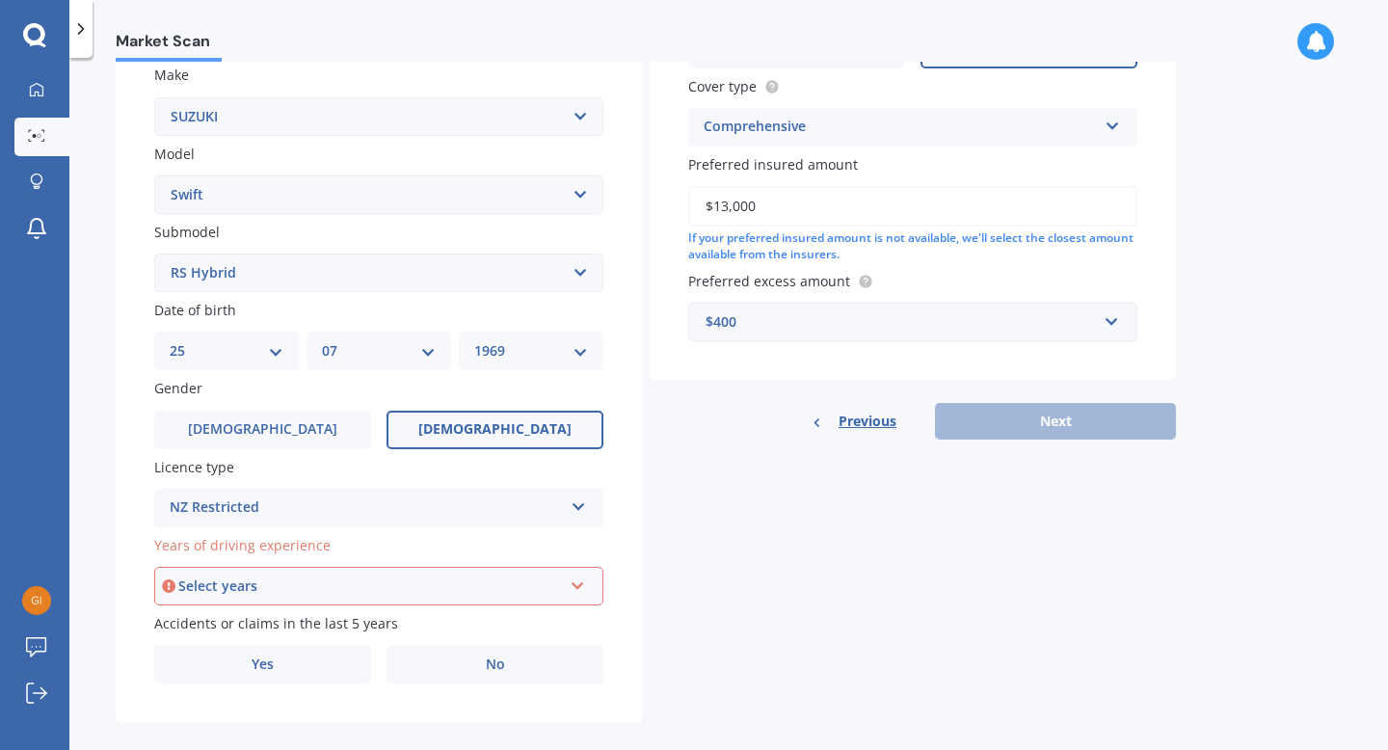
click at [543, 592] on div "Select years" at bounding box center [370, 585] width 384 height 21
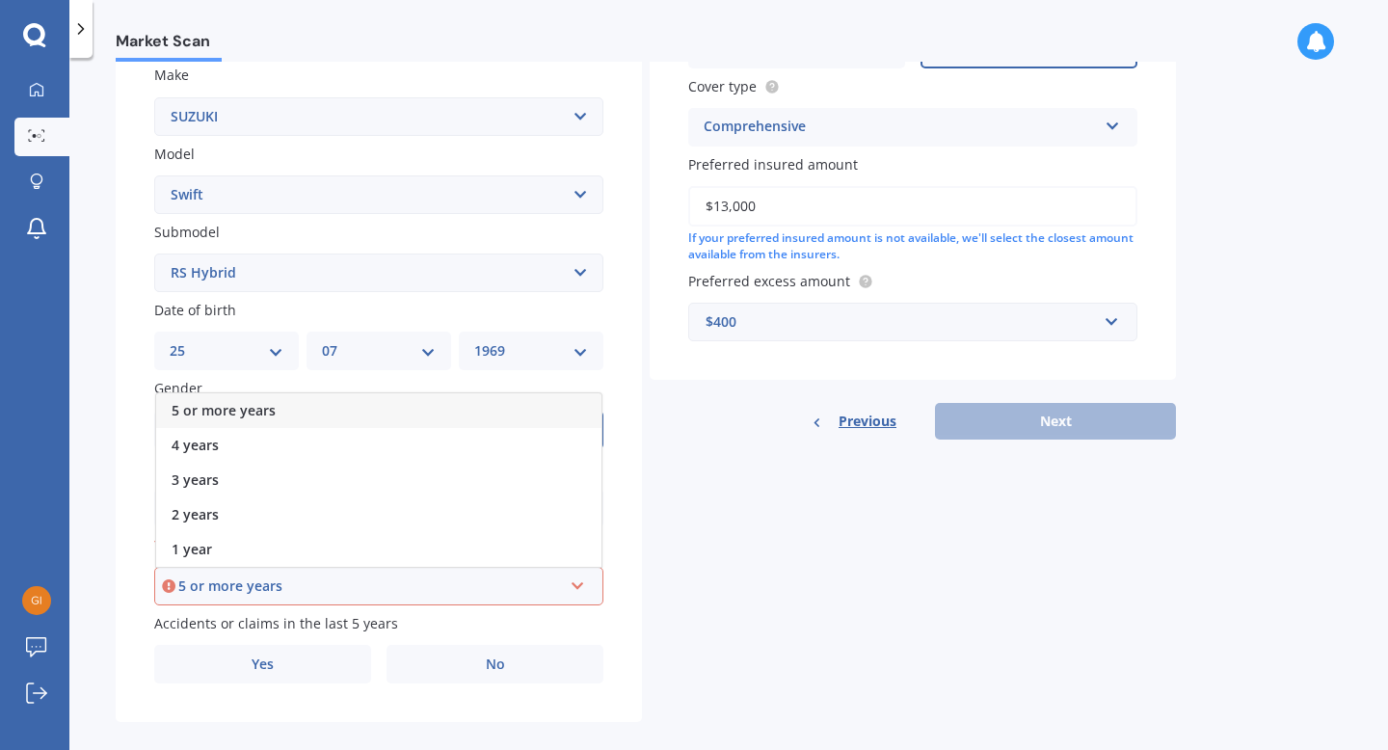
click at [213, 412] on span "5 or more years" at bounding box center [224, 410] width 104 height 18
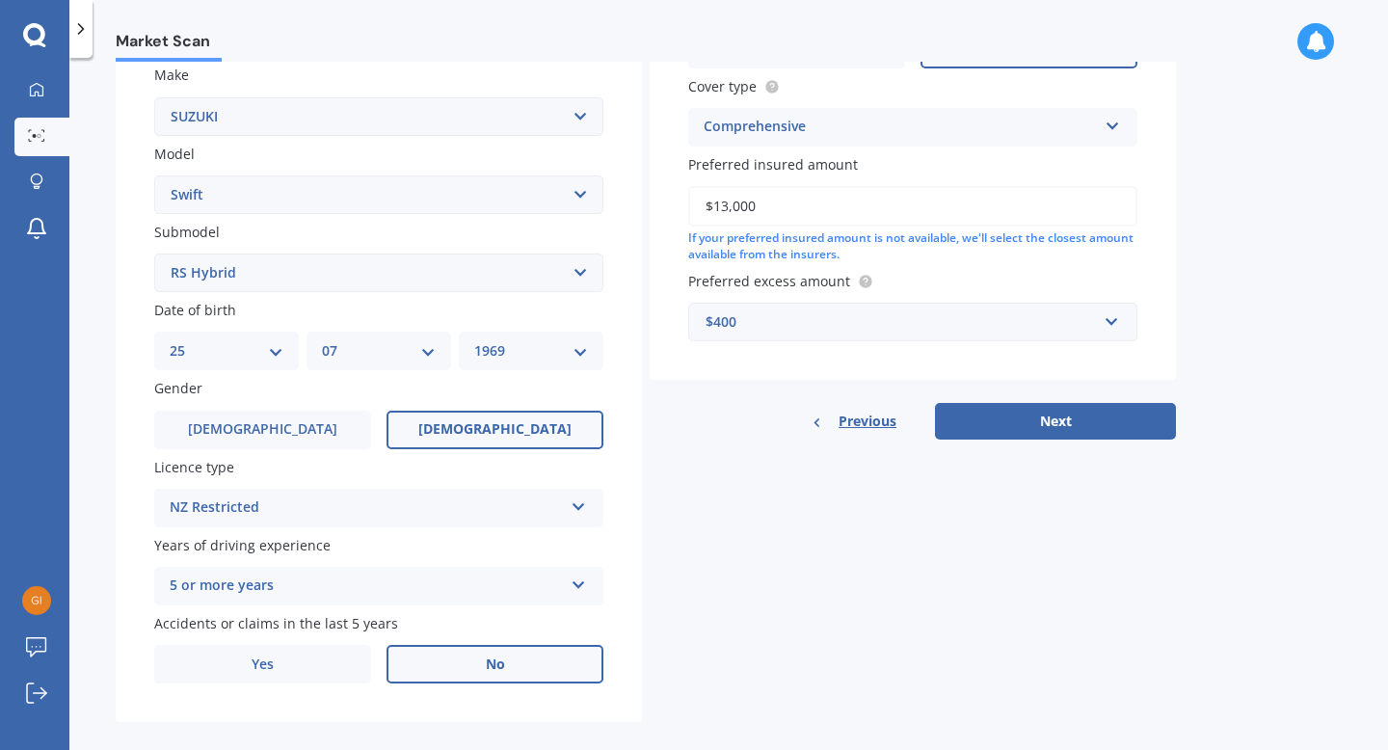
click at [492, 673] on span "No" at bounding box center [495, 664] width 19 height 16
click at [0, 0] on input "No" at bounding box center [0, 0] width 0 height 0
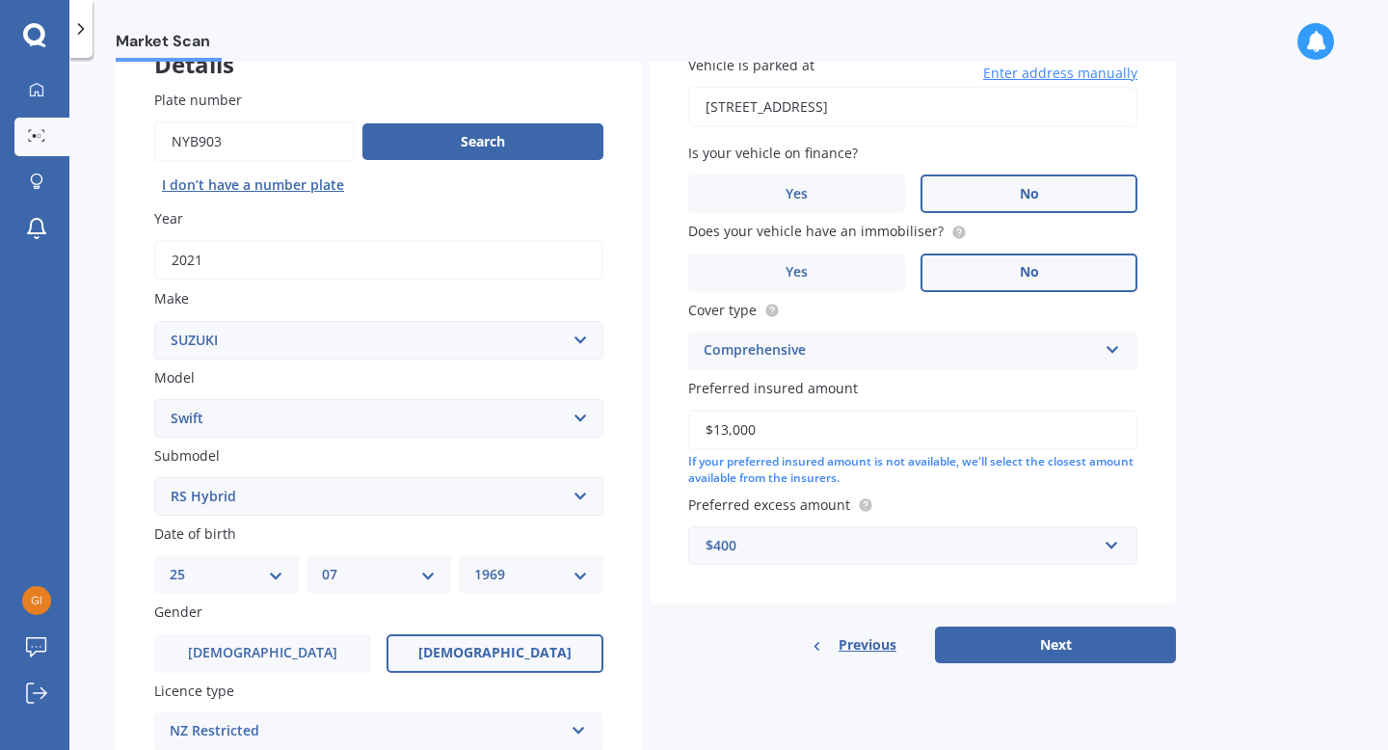
scroll to position [138, 0]
click at [1055, 646] on button "Next" at bounding box center [1055, 645] width 241 height 37
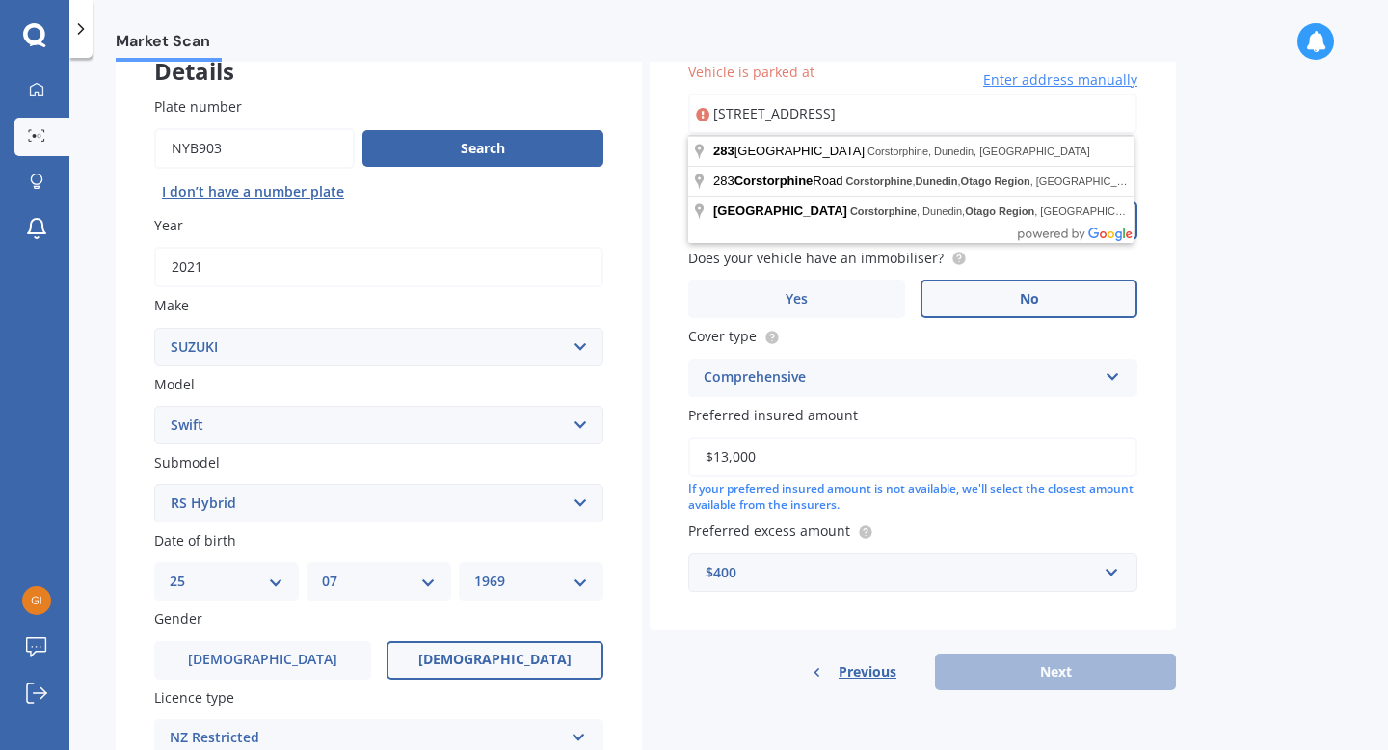
scroll to position [0, 0]
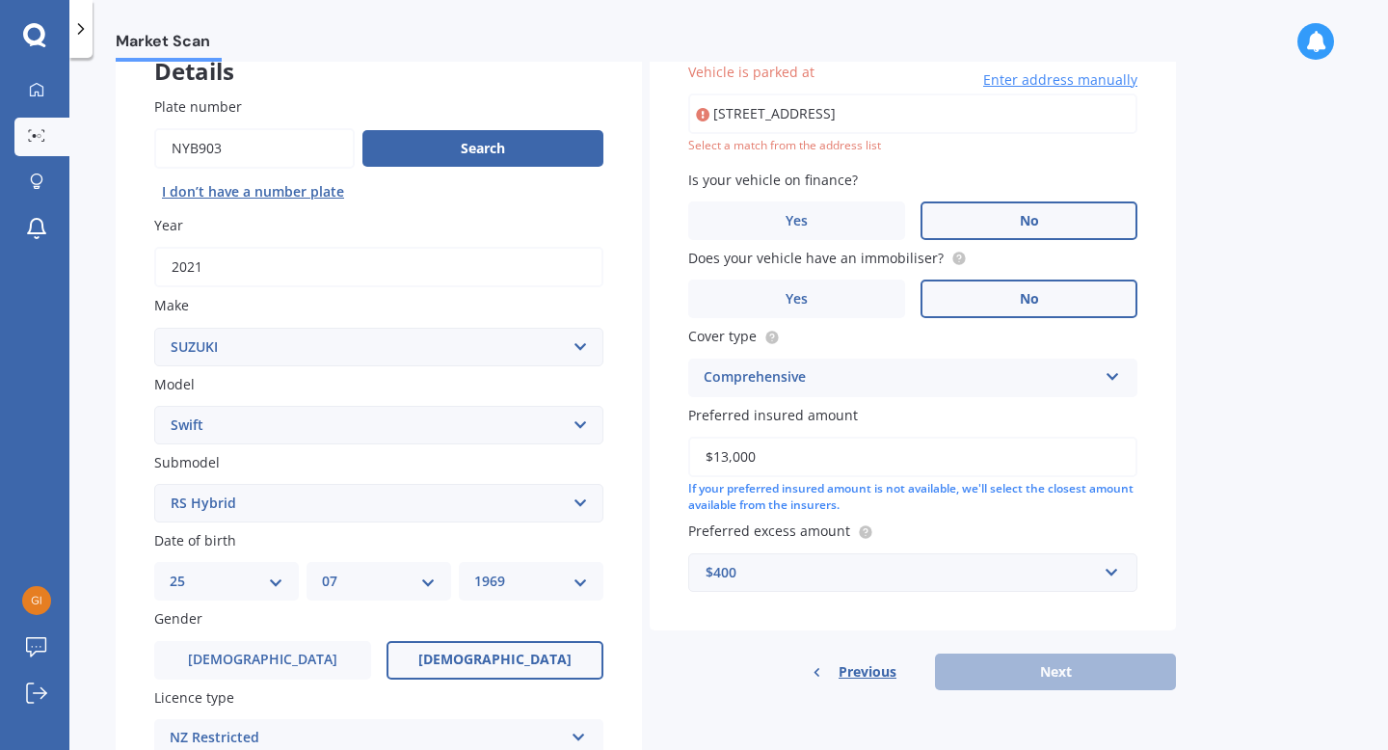
type input "[STREET_ADDRESS]"
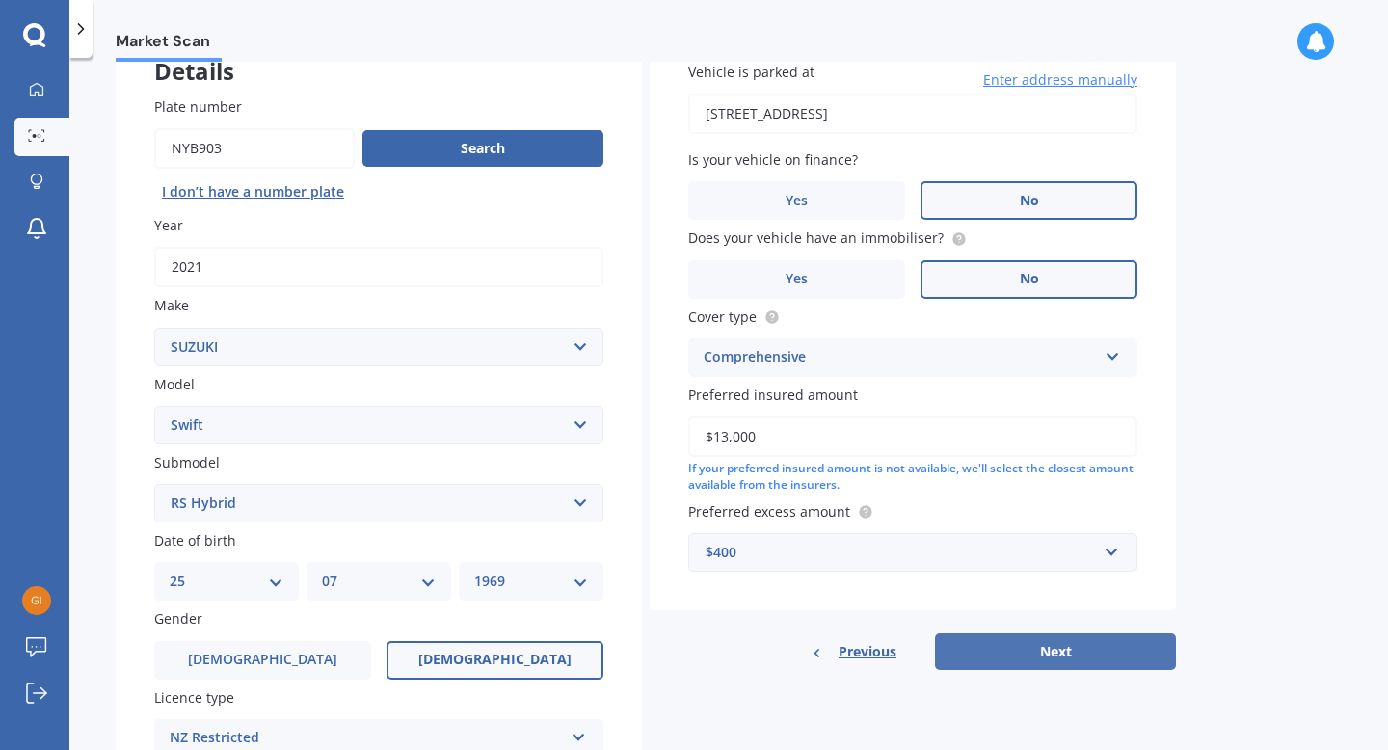
click at [1053, 653] on button "Next" at bounding box center [1055, 651] width 241 height 37
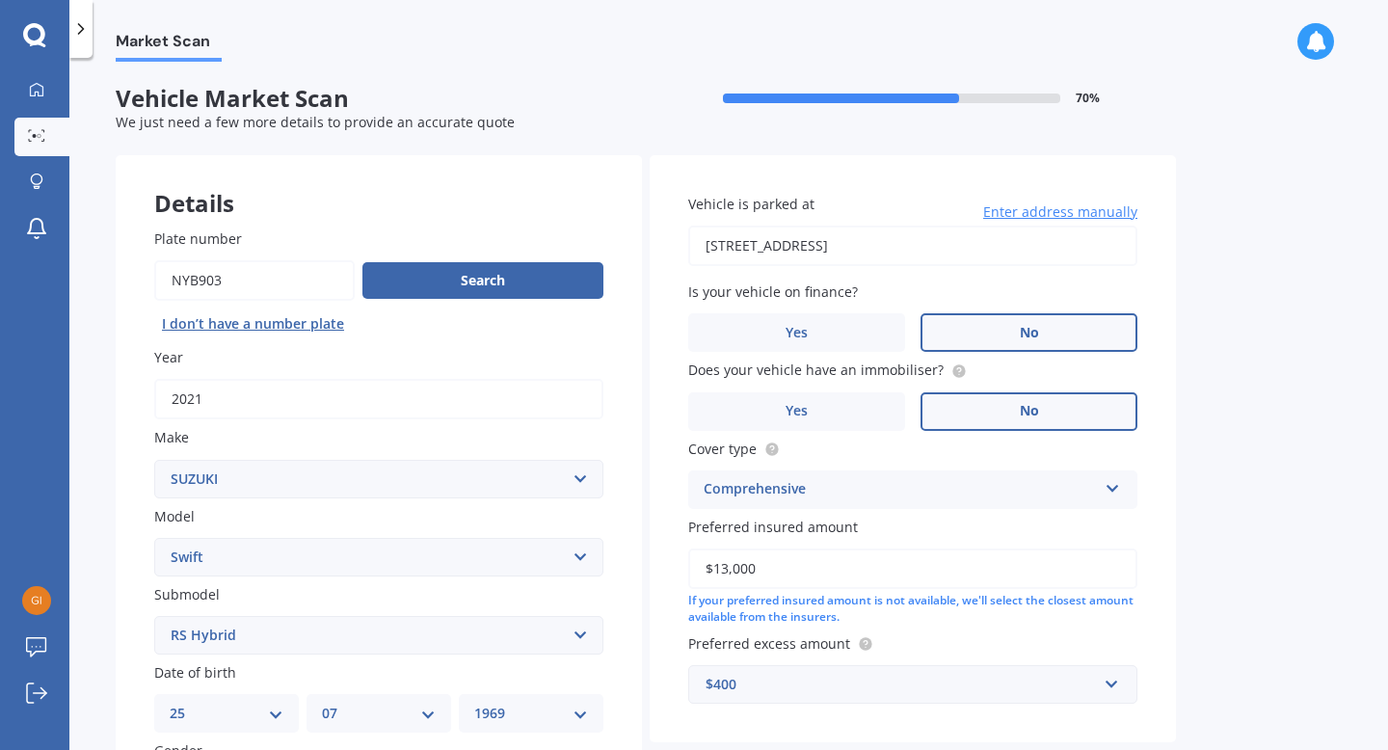
select select "25"
select select "07"
select select "1969"
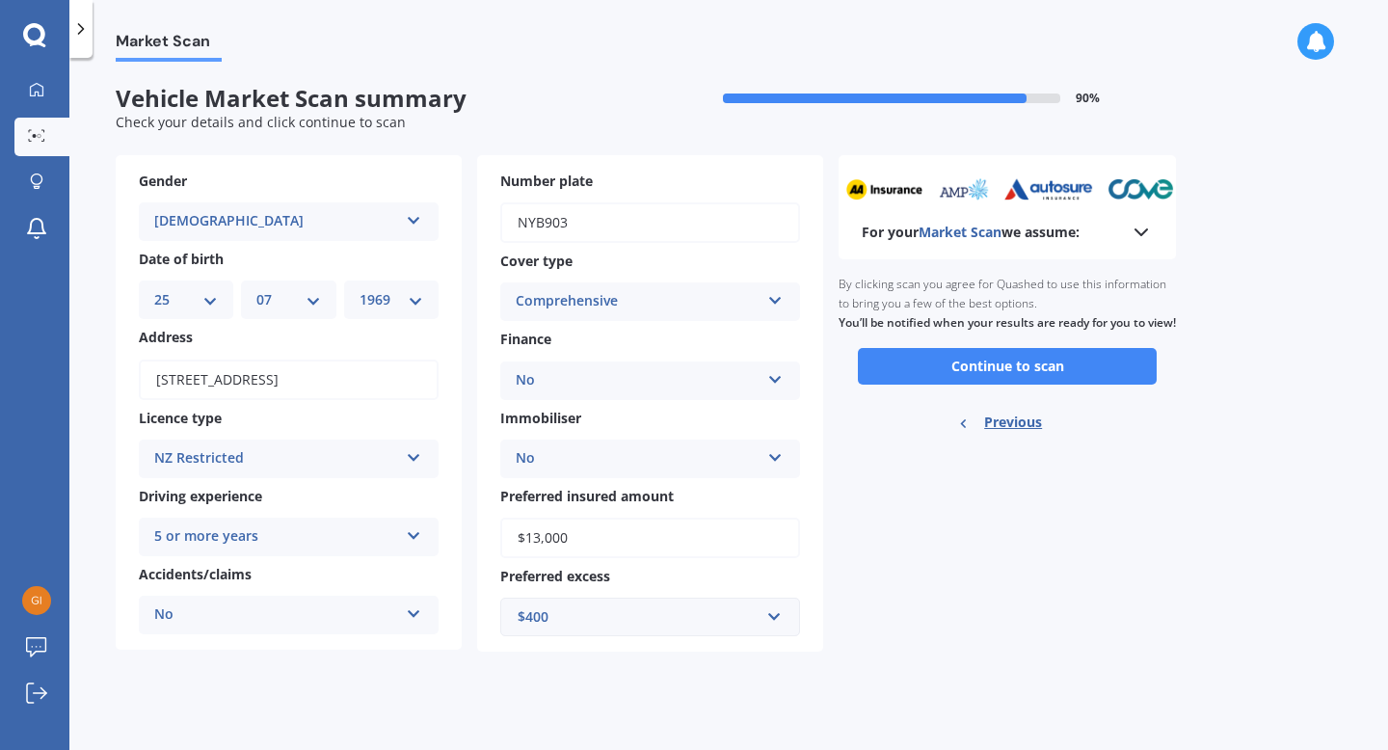
click at [543, 534] on input "$13,000" at bounding box center [650, 538] width 300 height 40
type input "$14,000"
click at [1307, 625] on div "Market Scan Vehicle Market Scan summary 90 % Check your details and click conti…" at bounding box center [728, 408] width 1318 height 692
drag, startPoint x: 1047, startPoint y: 384, endPoint x: 1196, endPoint y: 434, distance: 157.6
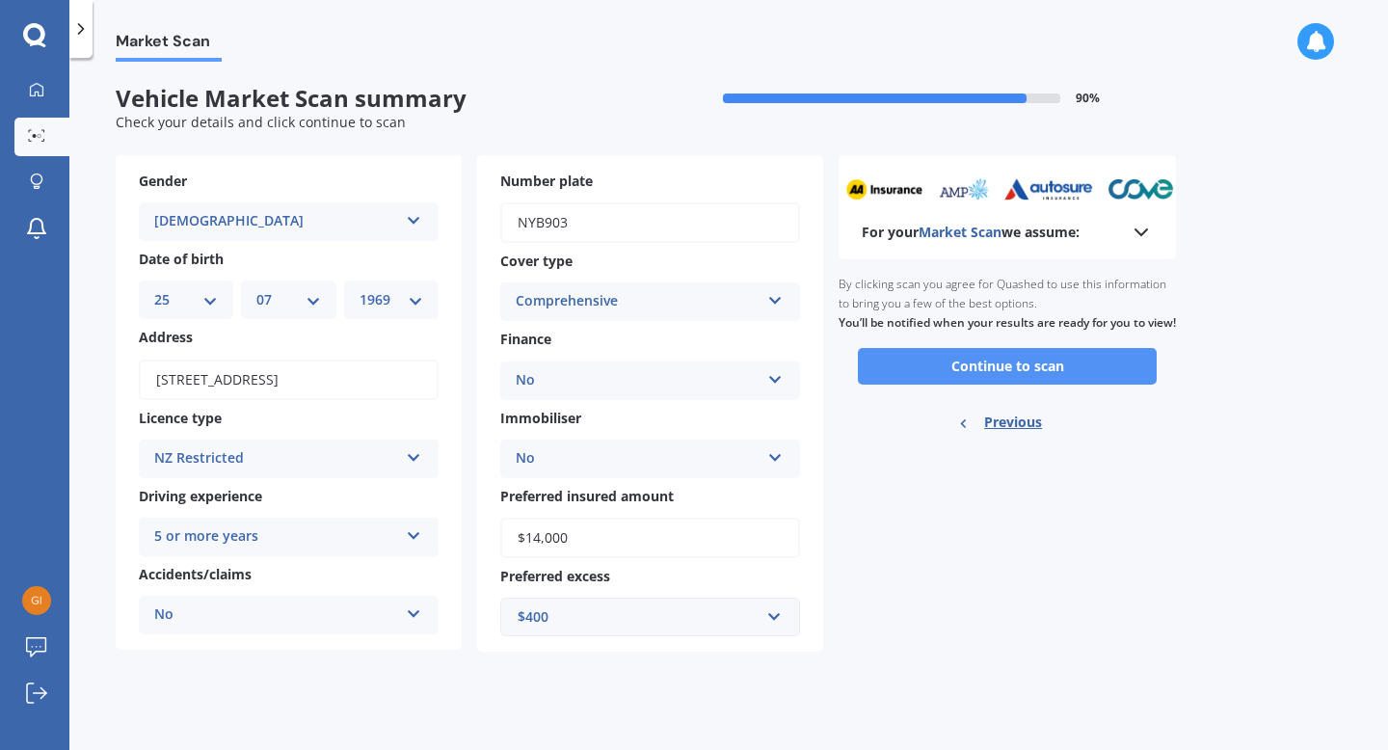
click at [1047, 384] on button "Continue to scan" at bounding box center [1007, 366] width 299 height 37
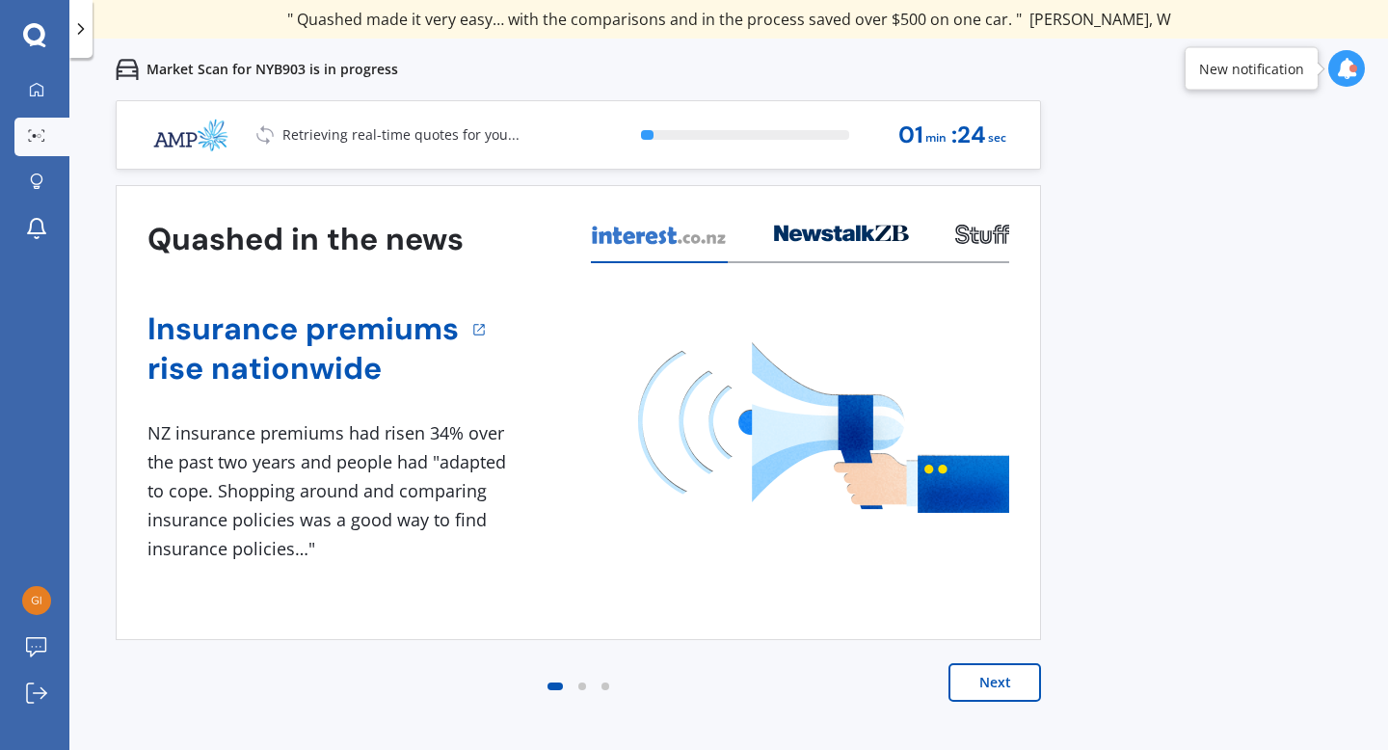
click at [1007, 683] on button "Next" at bounding box center [994, 682] width 93 height 39
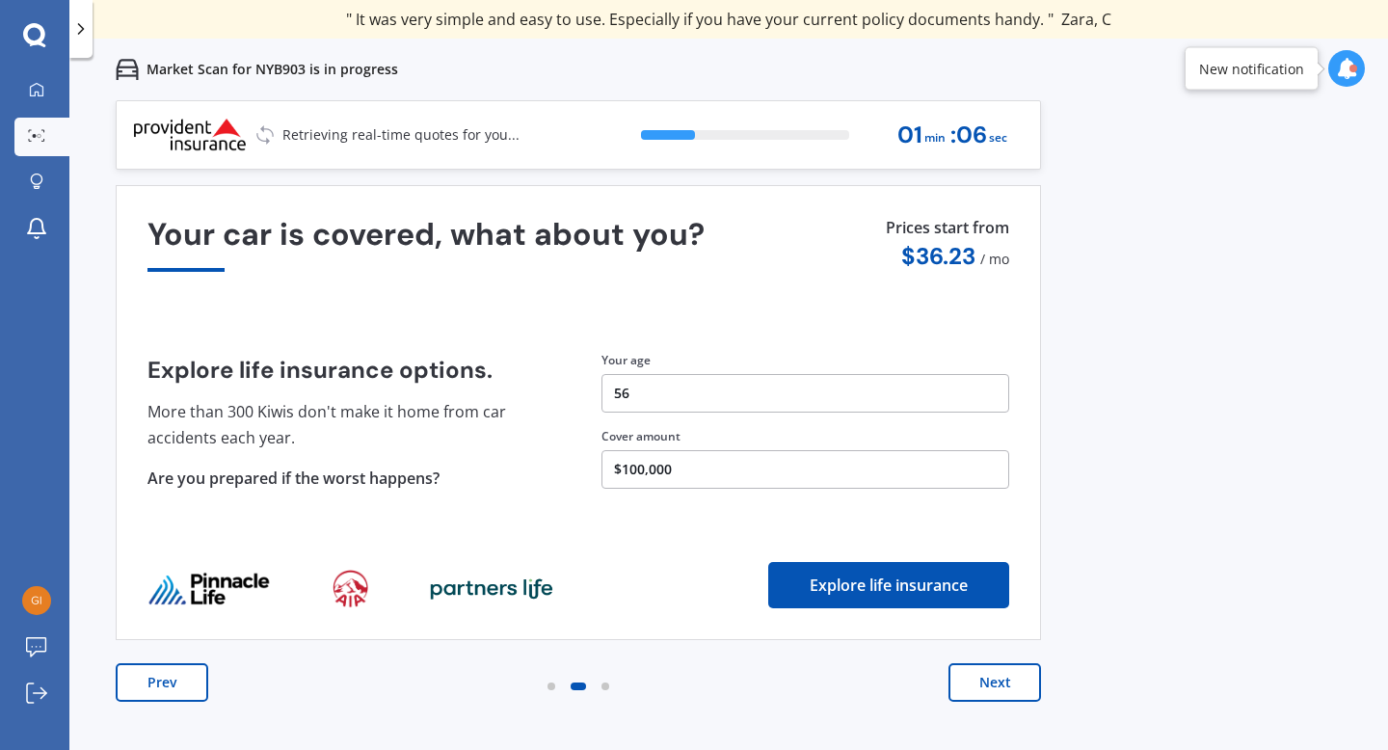
click at [1010, 679] on button "Next" at bounding box center [994, 682] width 93 height 39
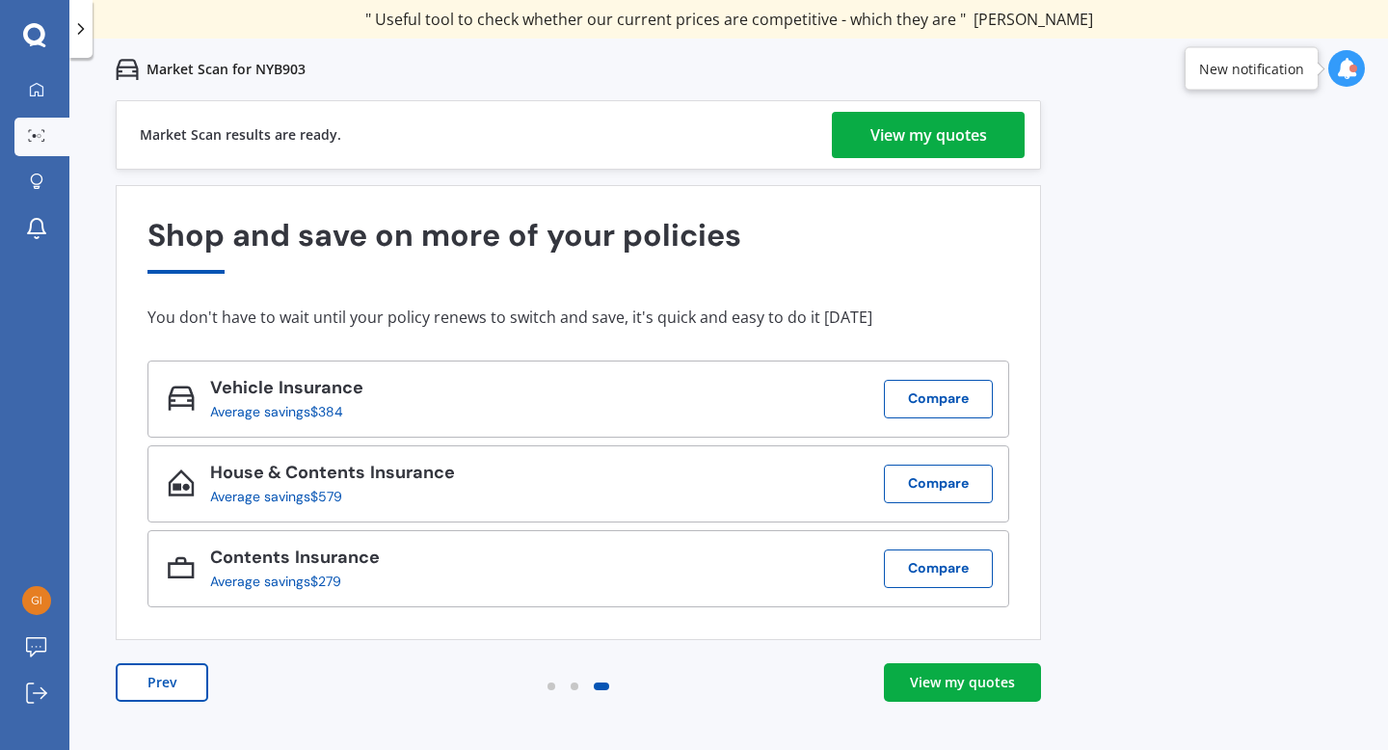
click at [999, 679] on div "View my quotes" at bounding box center [962, 682] width 105 height 19
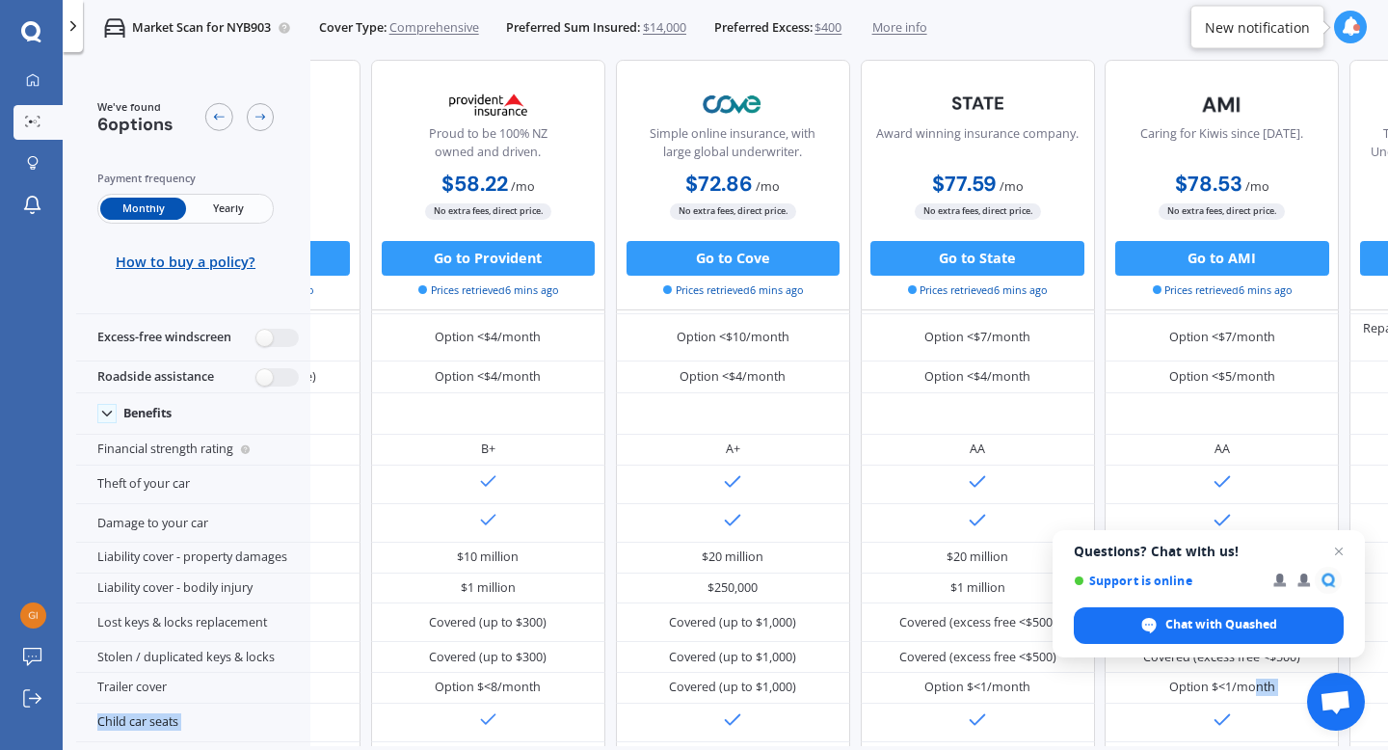
scroll to position [179, 204]
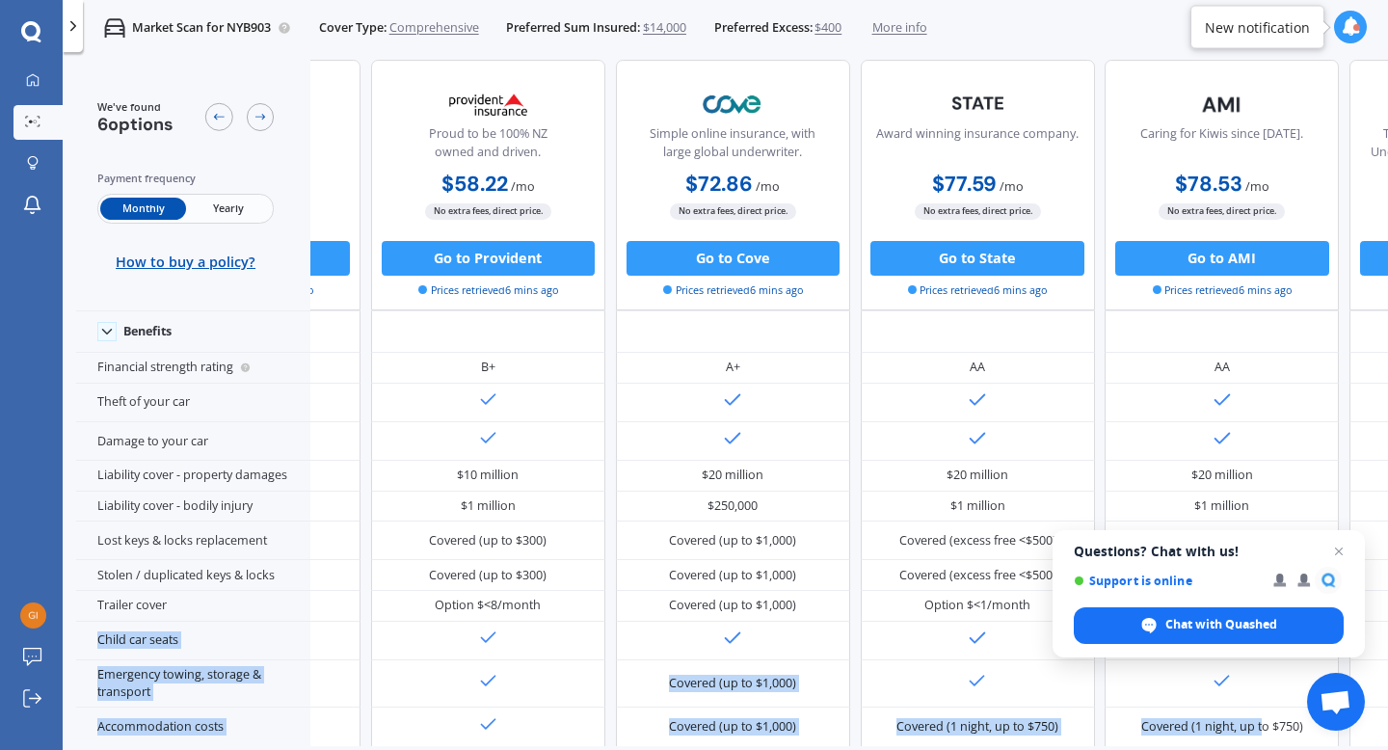
drag, startPoint x: 1132, startPoint y: 733, endPoint x: 1261, endPoint y: 734, distance: 128.2
click at [1263, 735] on div "We've found 6 options Payment frequency Monthly Yearly How to buy a policy? 💰 C…" at bounding box center [732, 403] width 1312 height 686
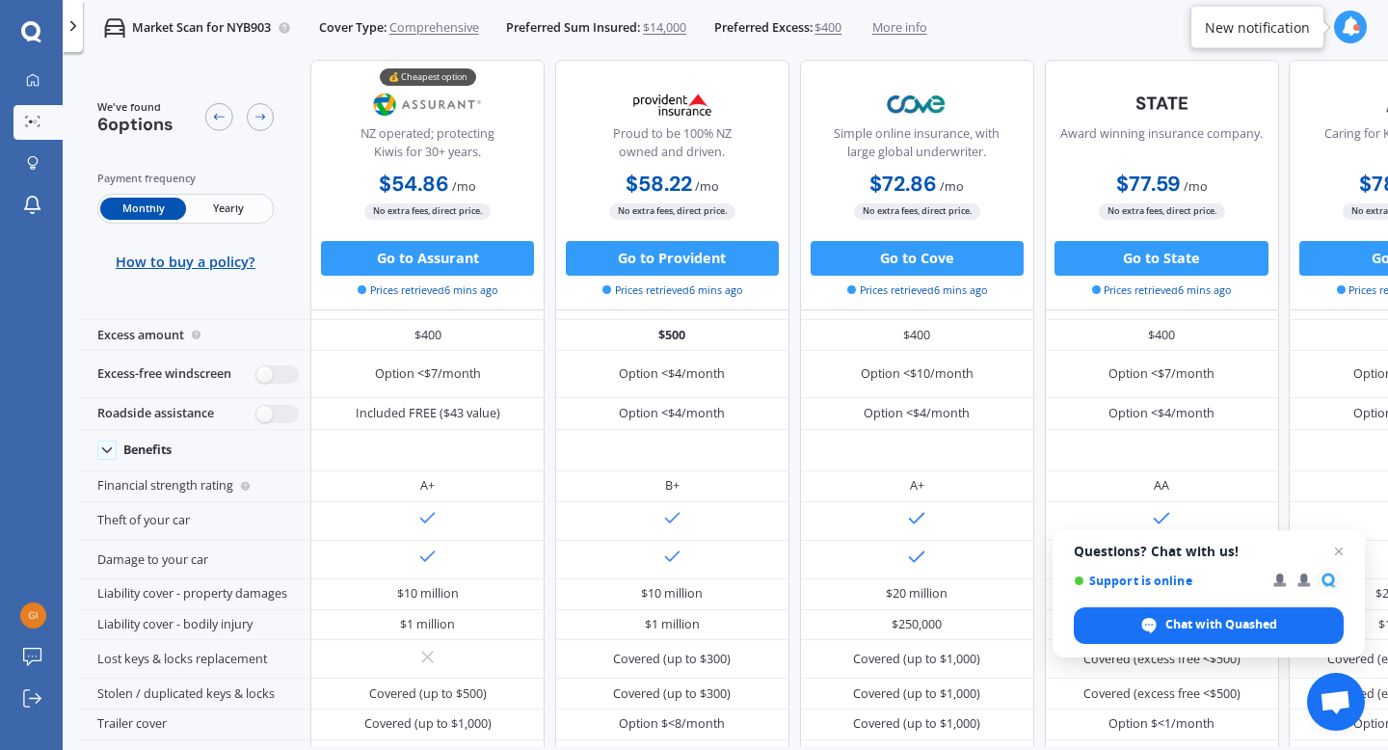
scroll to position [0, 0]
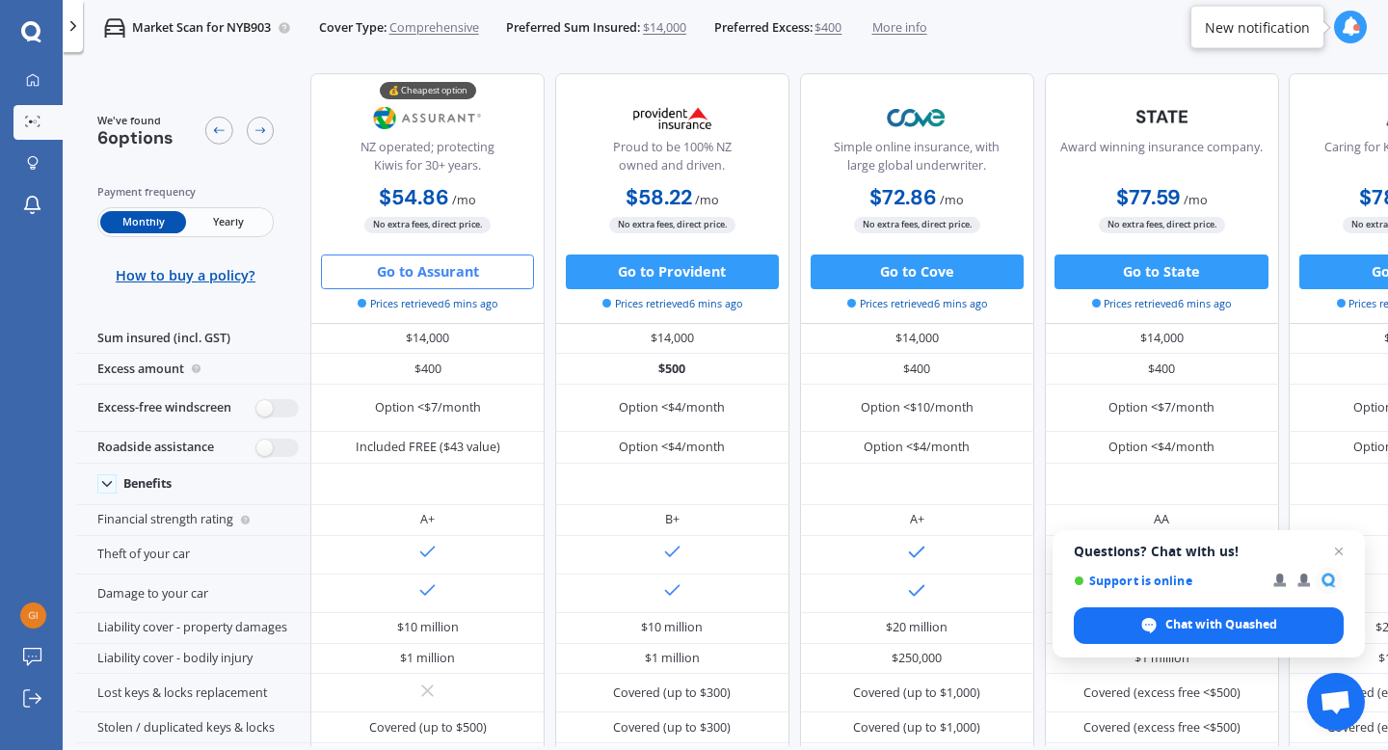
click at [436, 268] on button "Go to Assurant" at bounding box center [427, 271] width 213 height 35
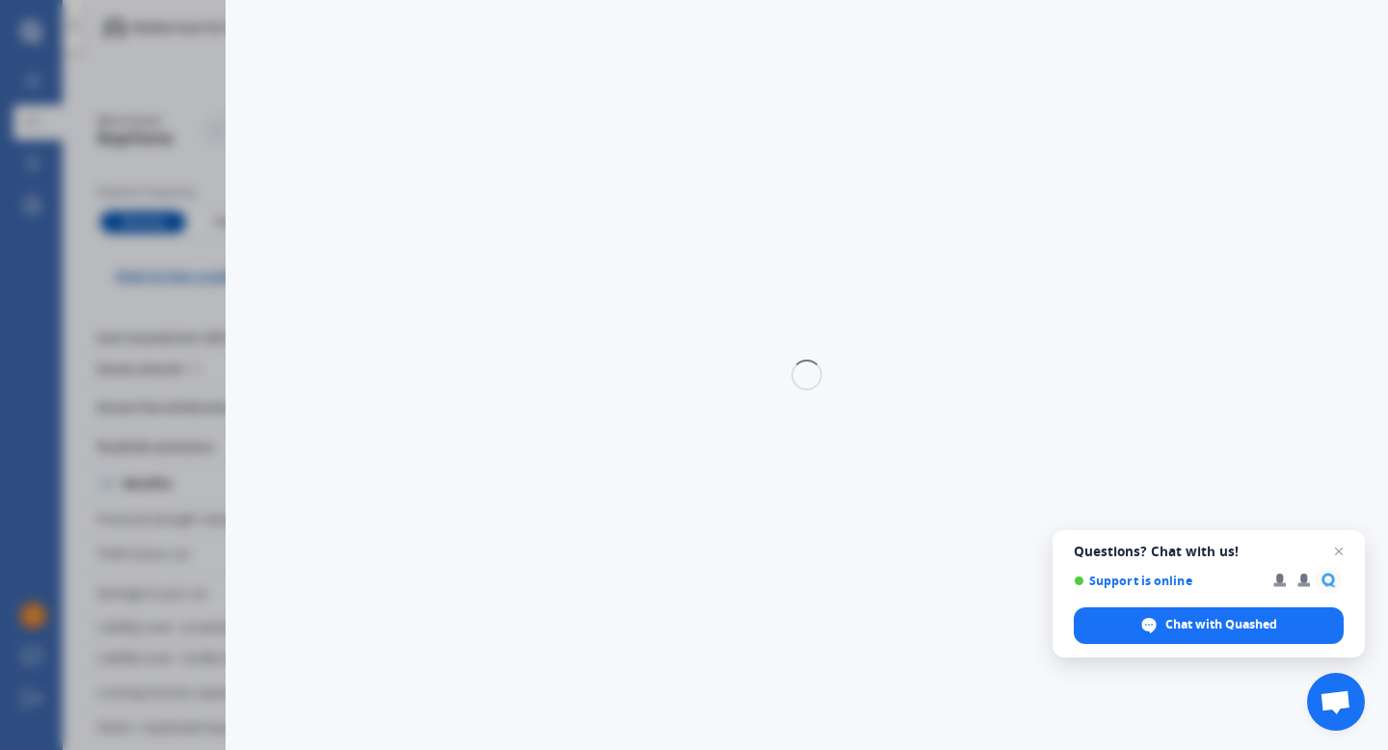
select select "Monthly"
select select "full"
select select "0"
select select "Otago"
select select "SUZUKI"
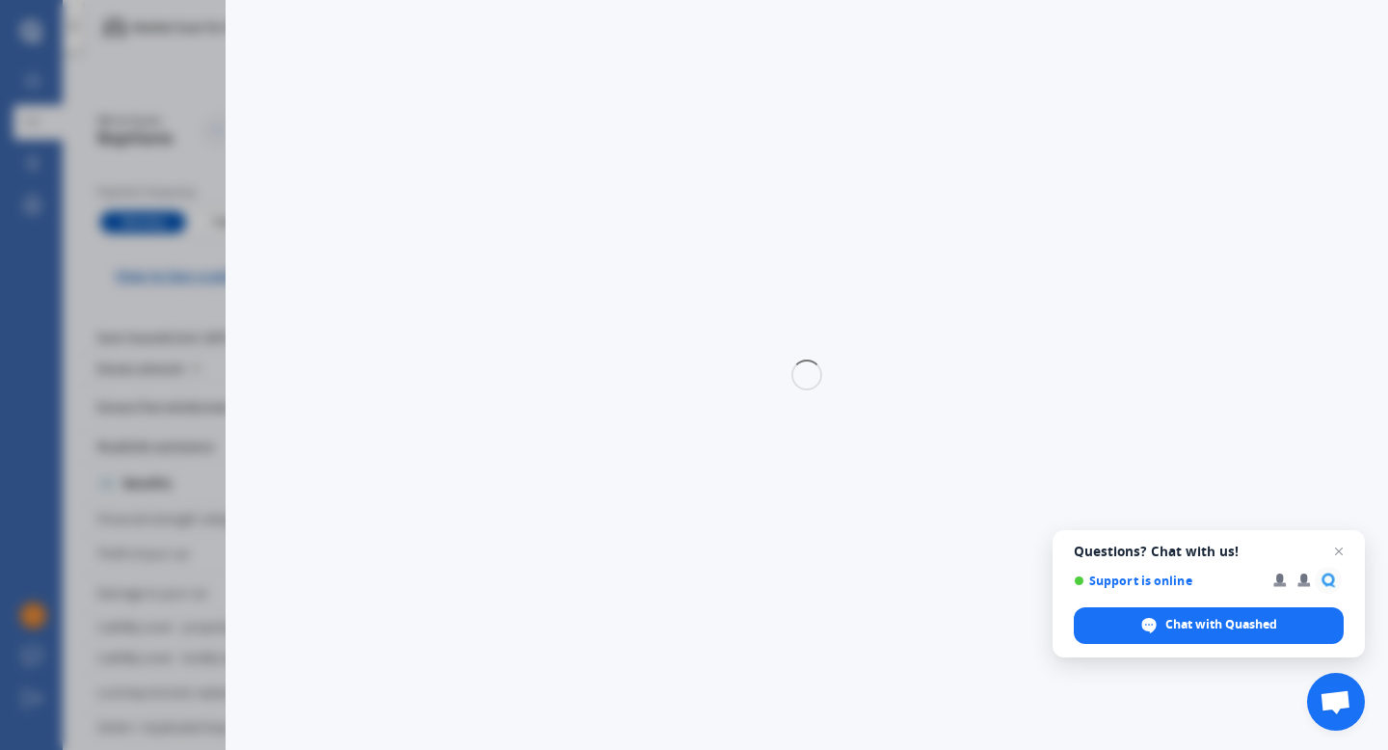
select select "SWIFT"
select select "RS HYBRID"
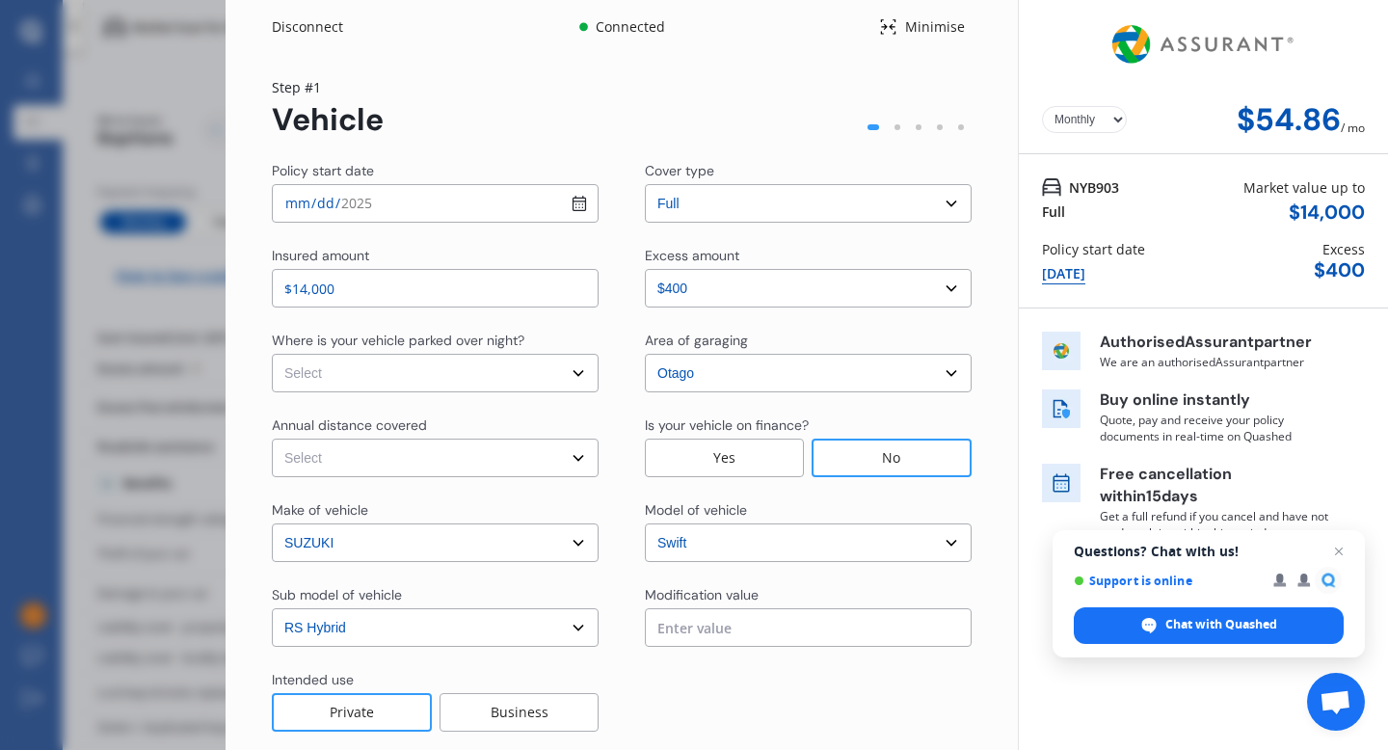
click at [1106, 118] on select "Yearly Monthly" at bounding box center [1084, 119] width 85 height 27
select select "Yearly"
click at [1042, 106] on select "Yearly Monthly" at bounding box center [1084, 119] width 85 height 27
click at [1333, 553] on span "Close chat" at bounding box center [1339, 552] width 24 height 24
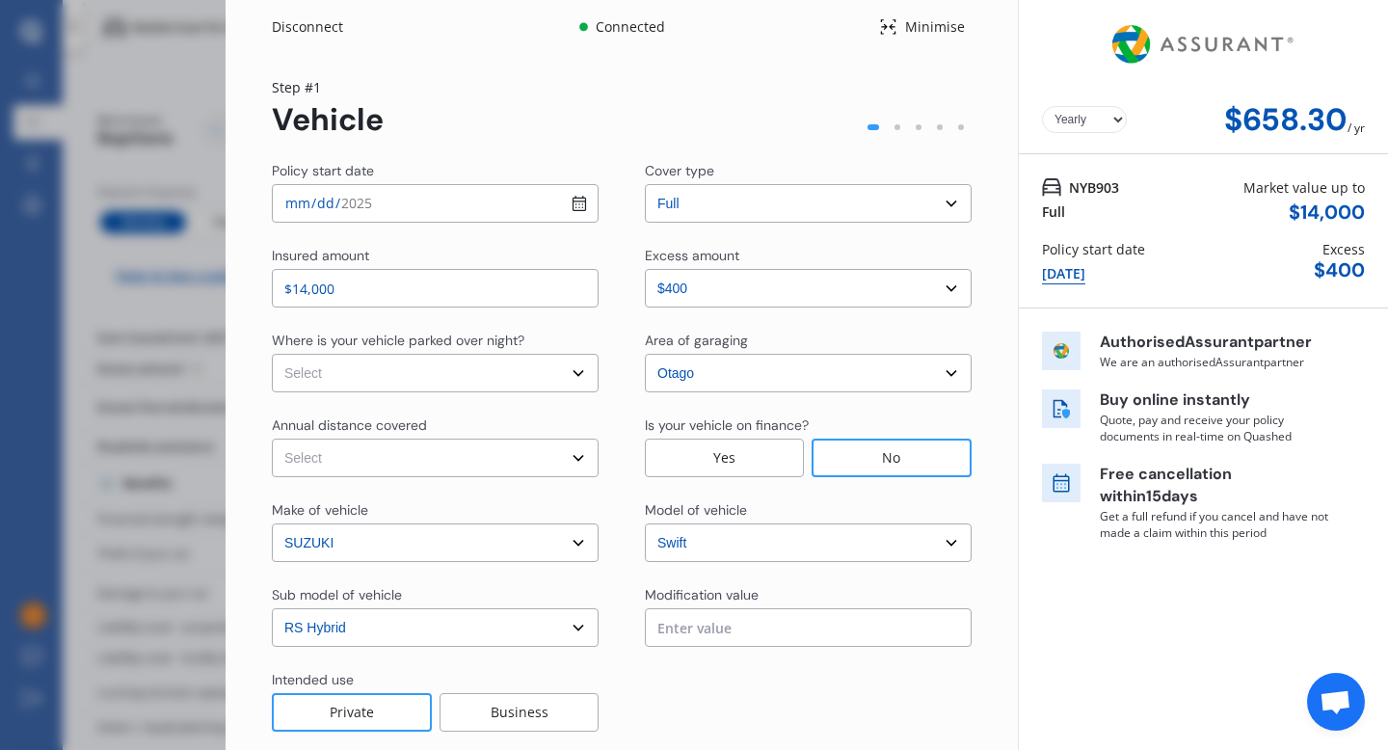
drag, startPoint x: 1375, startPoint y: 557, endPoint x: 1375, endPoint y: 572, distance: 14.5
click at [1375, 572] on div "Yearly Monthly $658.30 / yr NYB903 Full Market value up to $ 14,000 Policy star…" at bounding box center [1203, 423] width 370 height 847
